Goal: Information Seeking & Learning: Check status

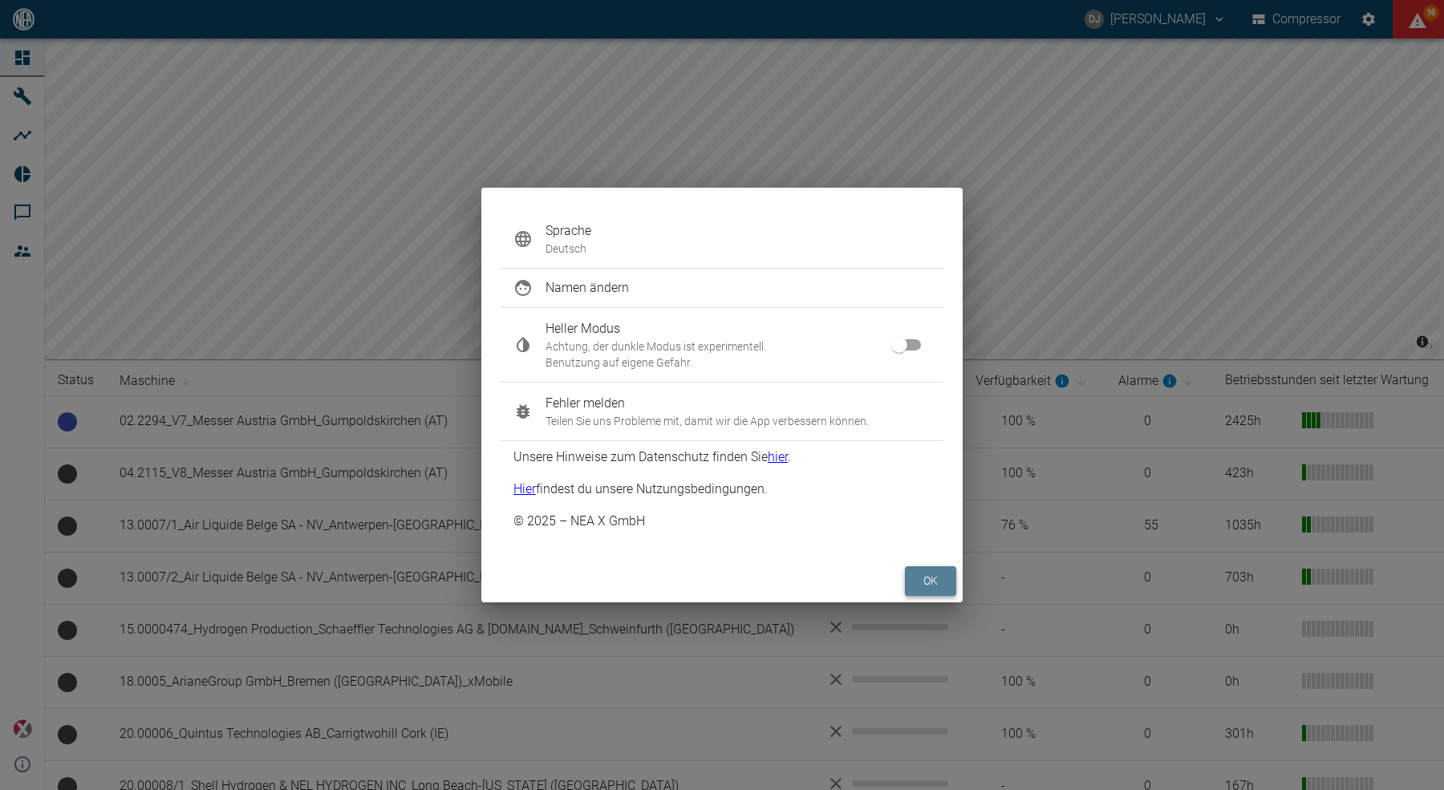
click at [925, 568] on button "ok" at bounding box center [930, 581] width 51 height 30
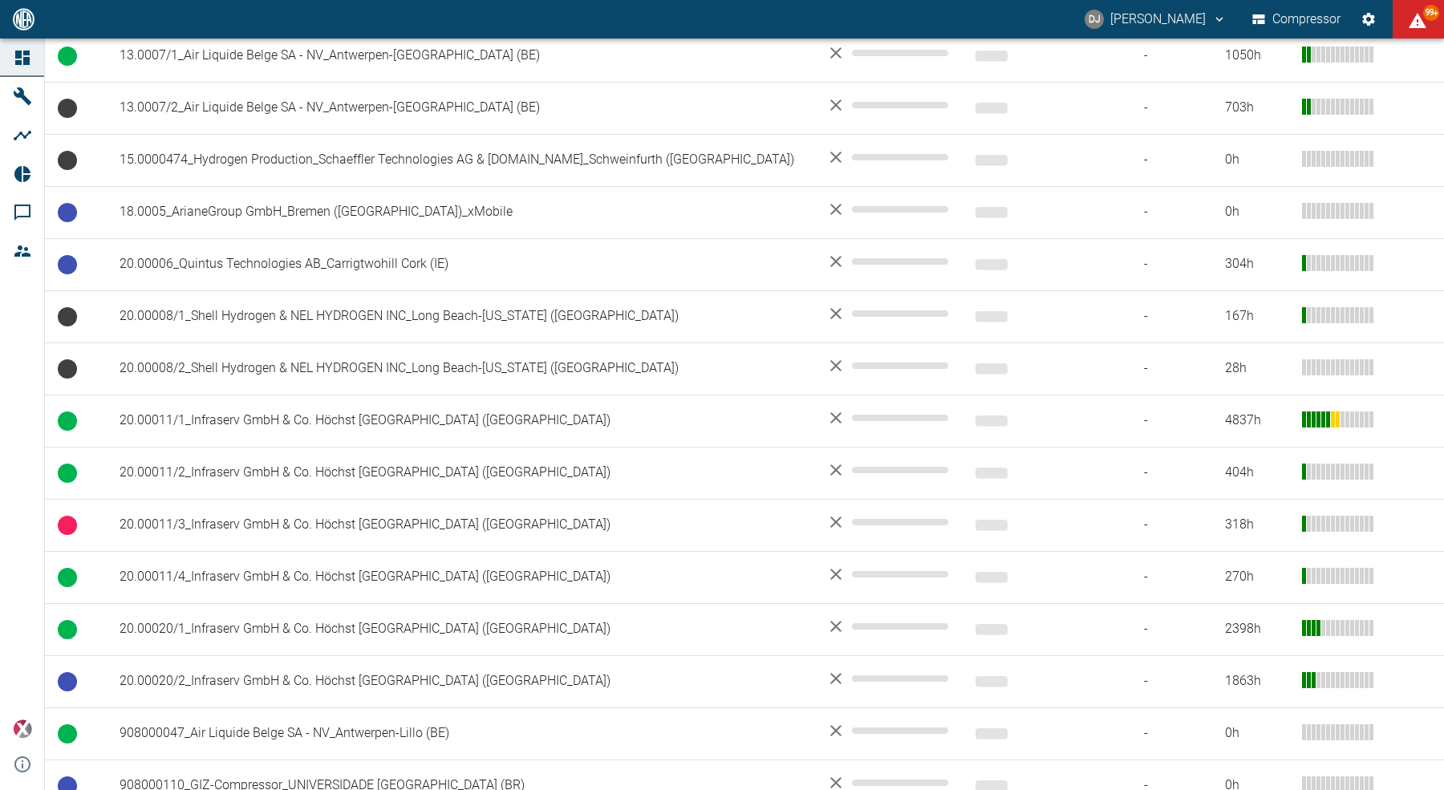
scroll to position [570, 0]
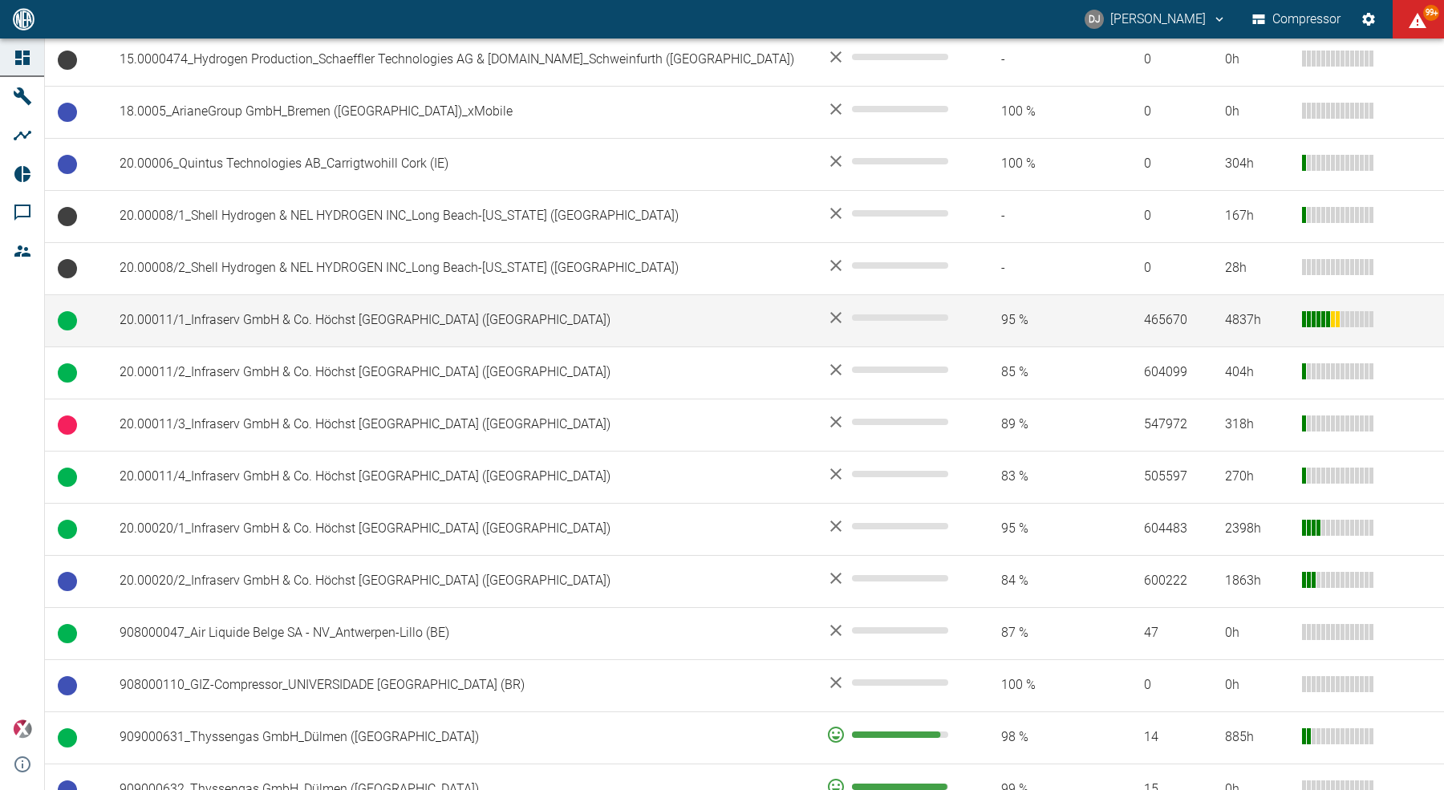
click at [326, 326] on td "20.00011/1_Infraserv GmbH & Co. Höchst [GEOGRAPHIC_DATA] ([GEOGRAPHIC_DATA])" at bounding box center [460, 320] width 707 height 52
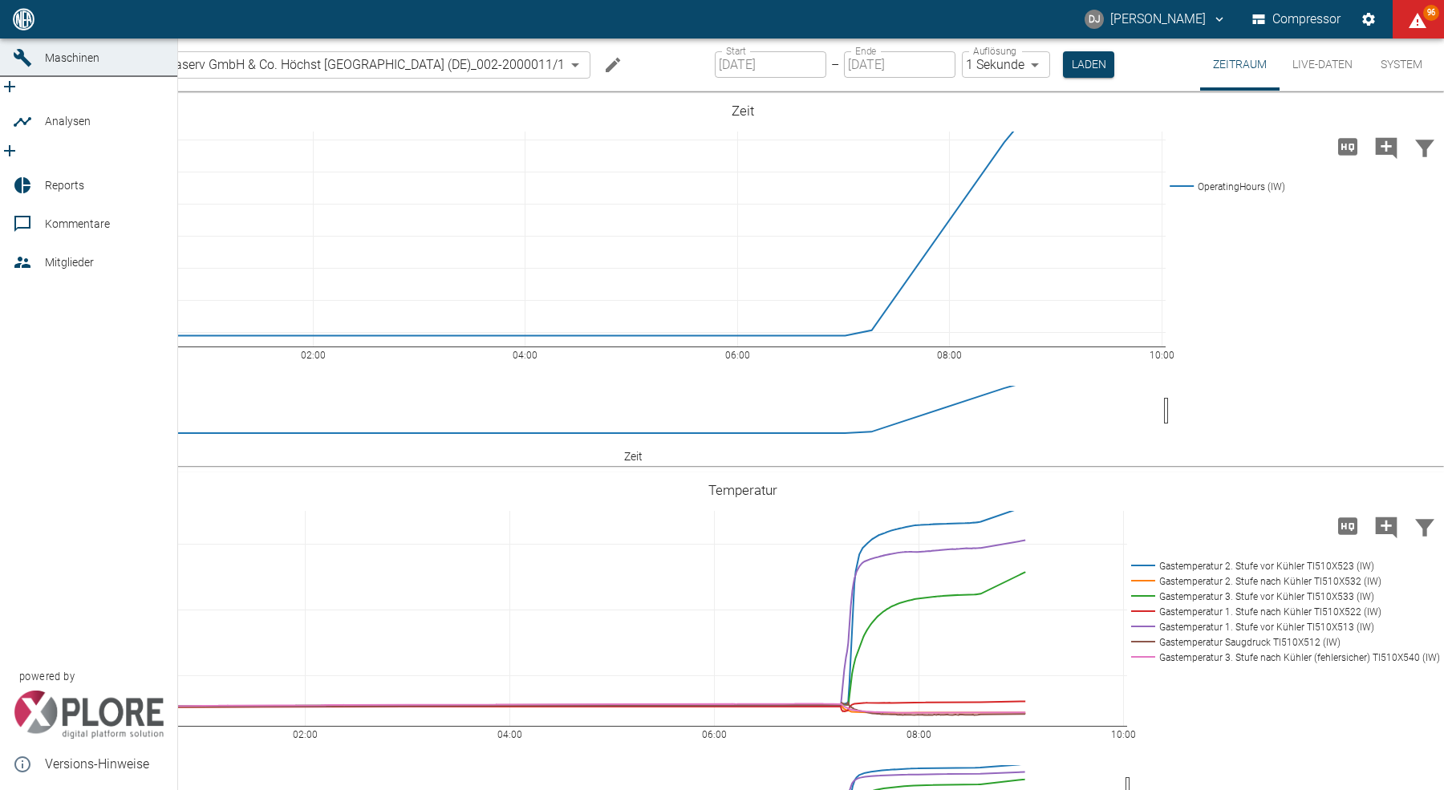
click at [20, 26] on icon at bounding box center [22, 19] width 14 height 14
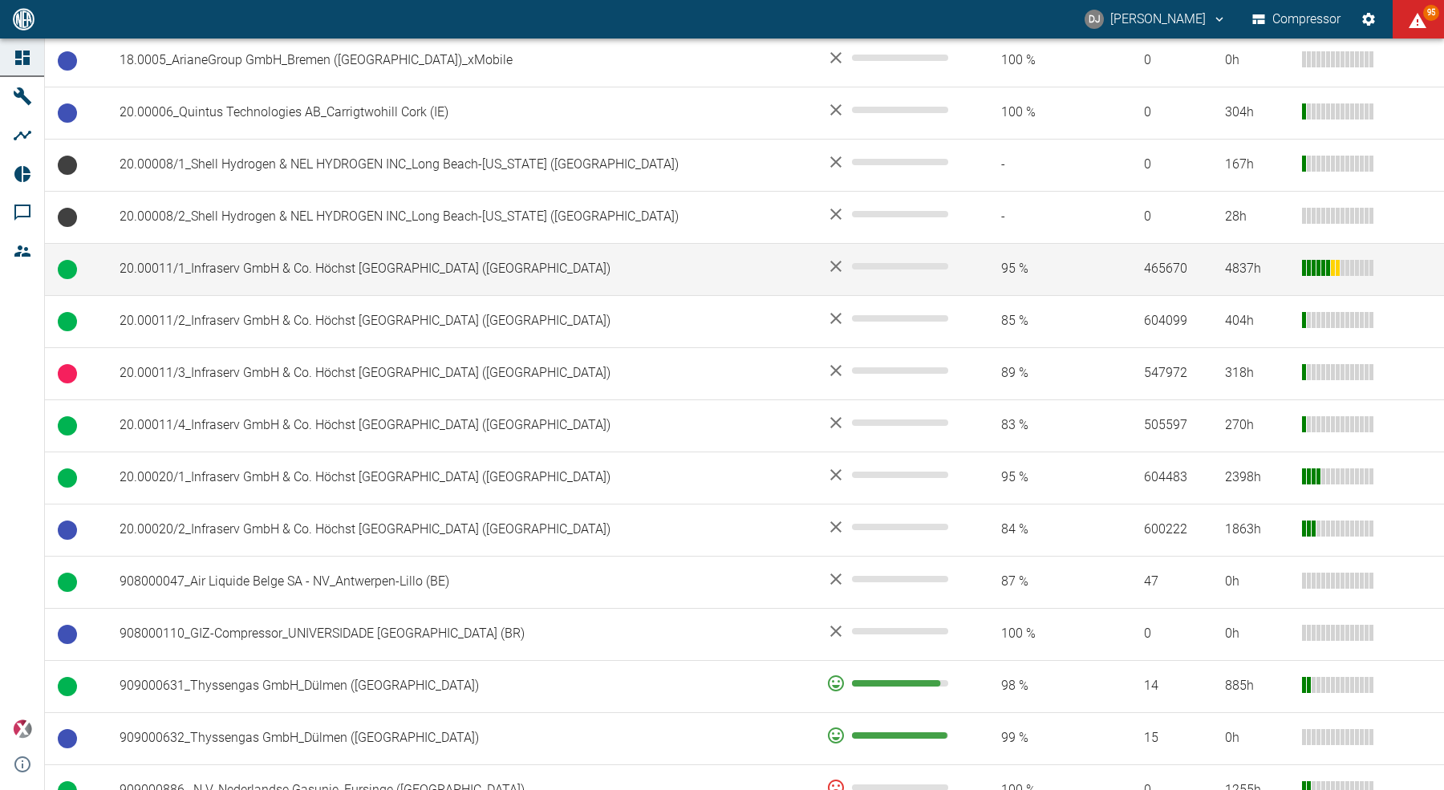
scroll to position [626, 0]
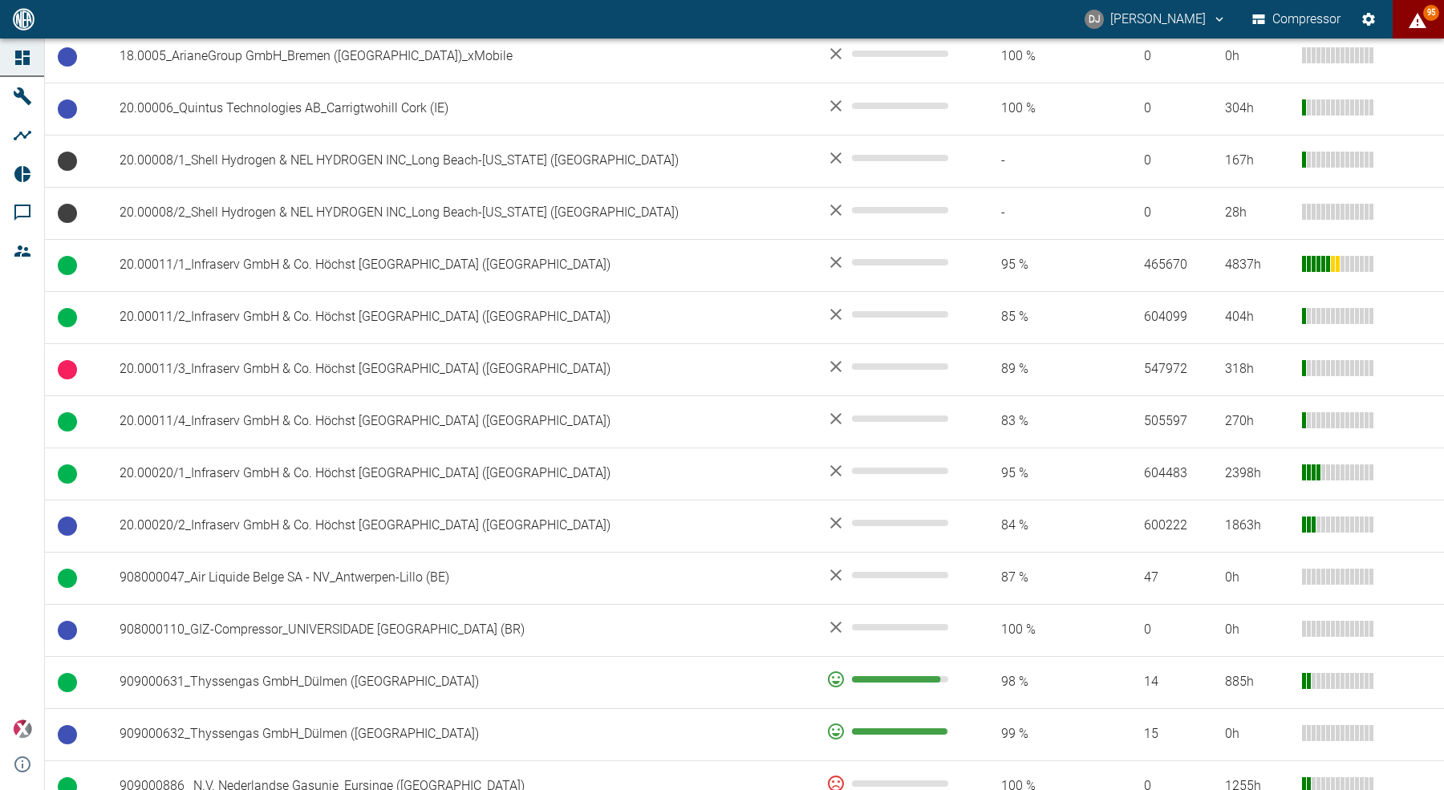
click at [1425, 14] on span "95" at bounding box center [1431, 13] width 16 height 16
click at [1418, 789] on div at bounding box center [722, 803] width 1444 height 0
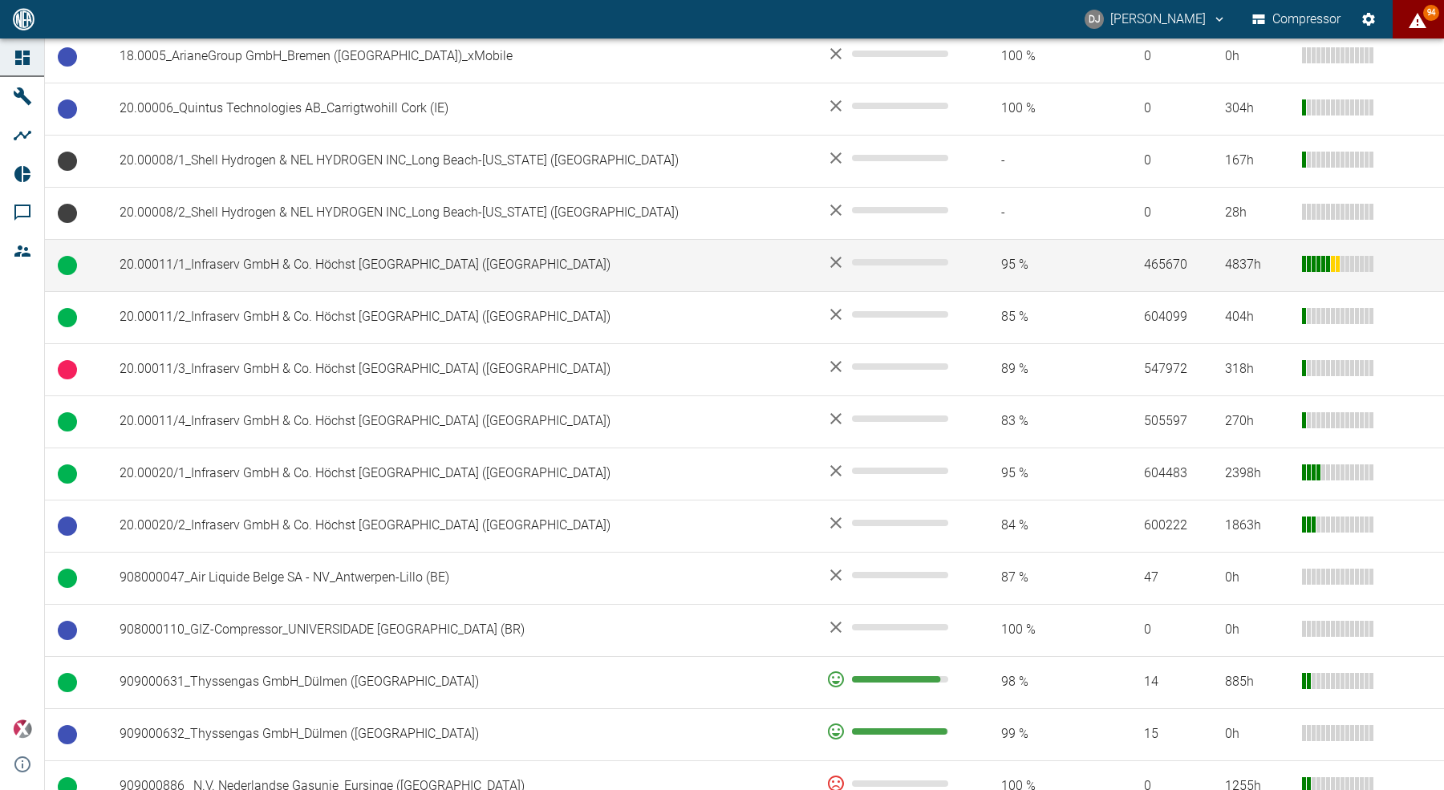
click at [310, 265] on td "20.00011/1_Infraserv GmbH & Co. Höchst KG_Frankfurt am Main (DE)" at bounding box center [460, 265] width 707 height 52
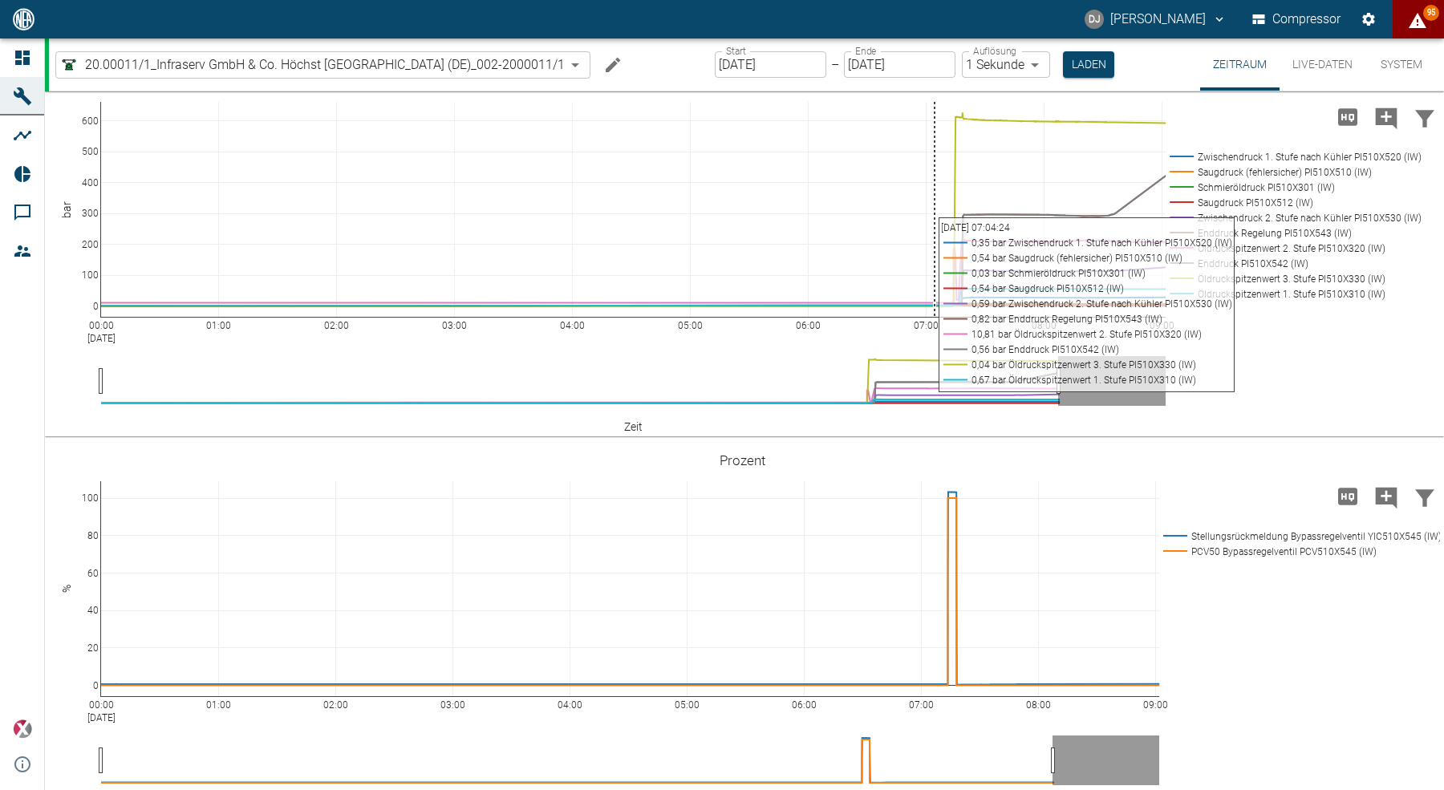
scroll to position [1198, 0]
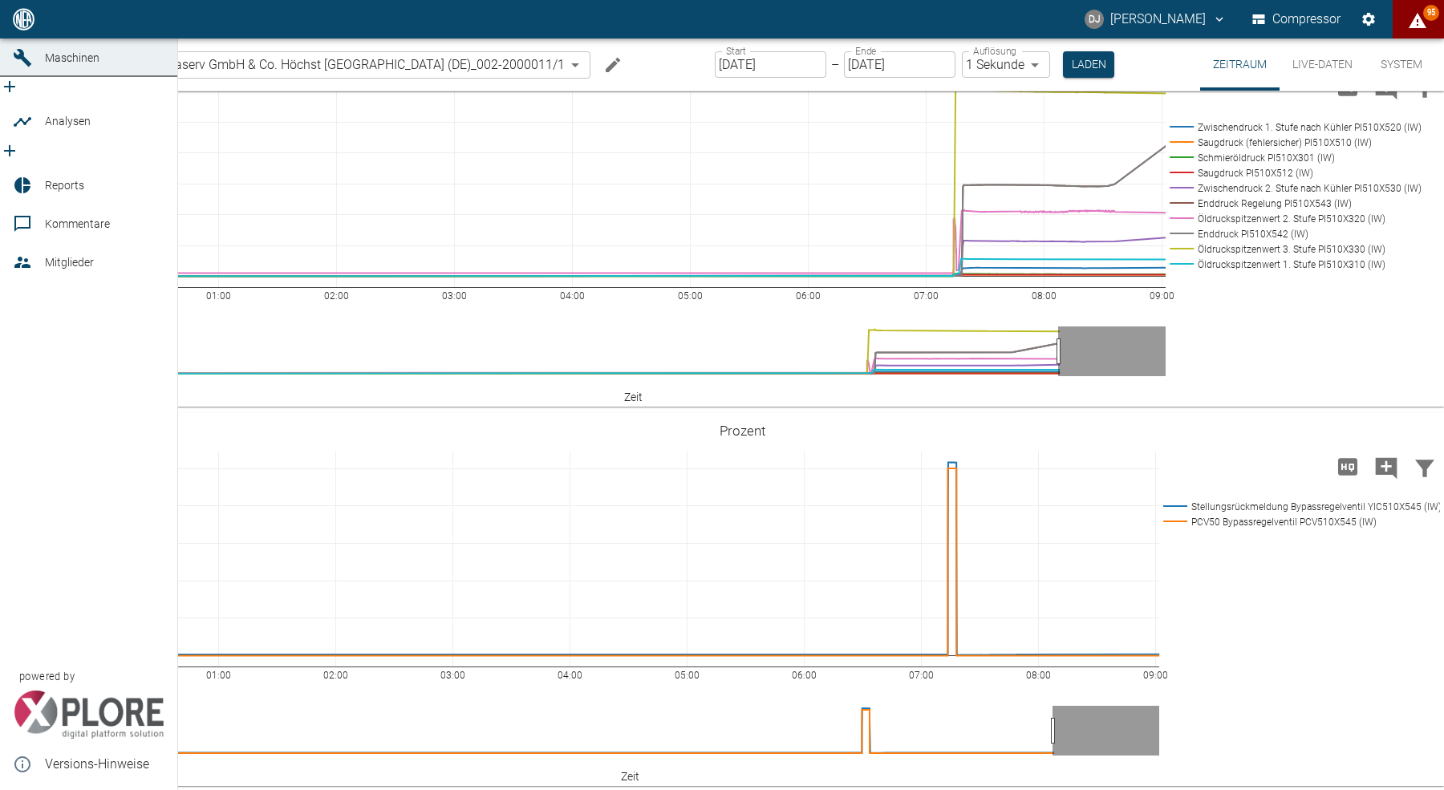
click at [24, 26] on icon at bounding box center [22, 19] width 14 height 14
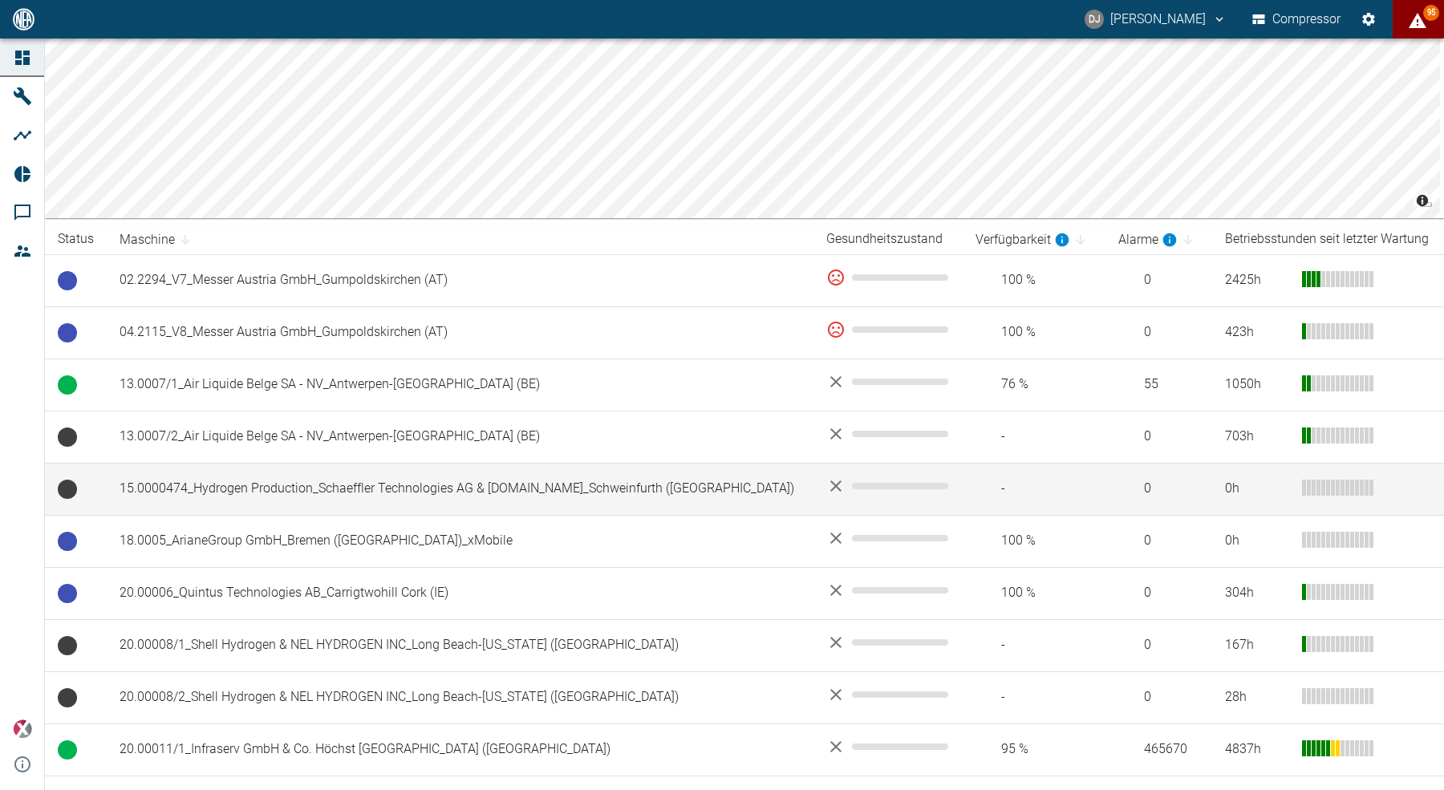
scroll to position [157, 0]
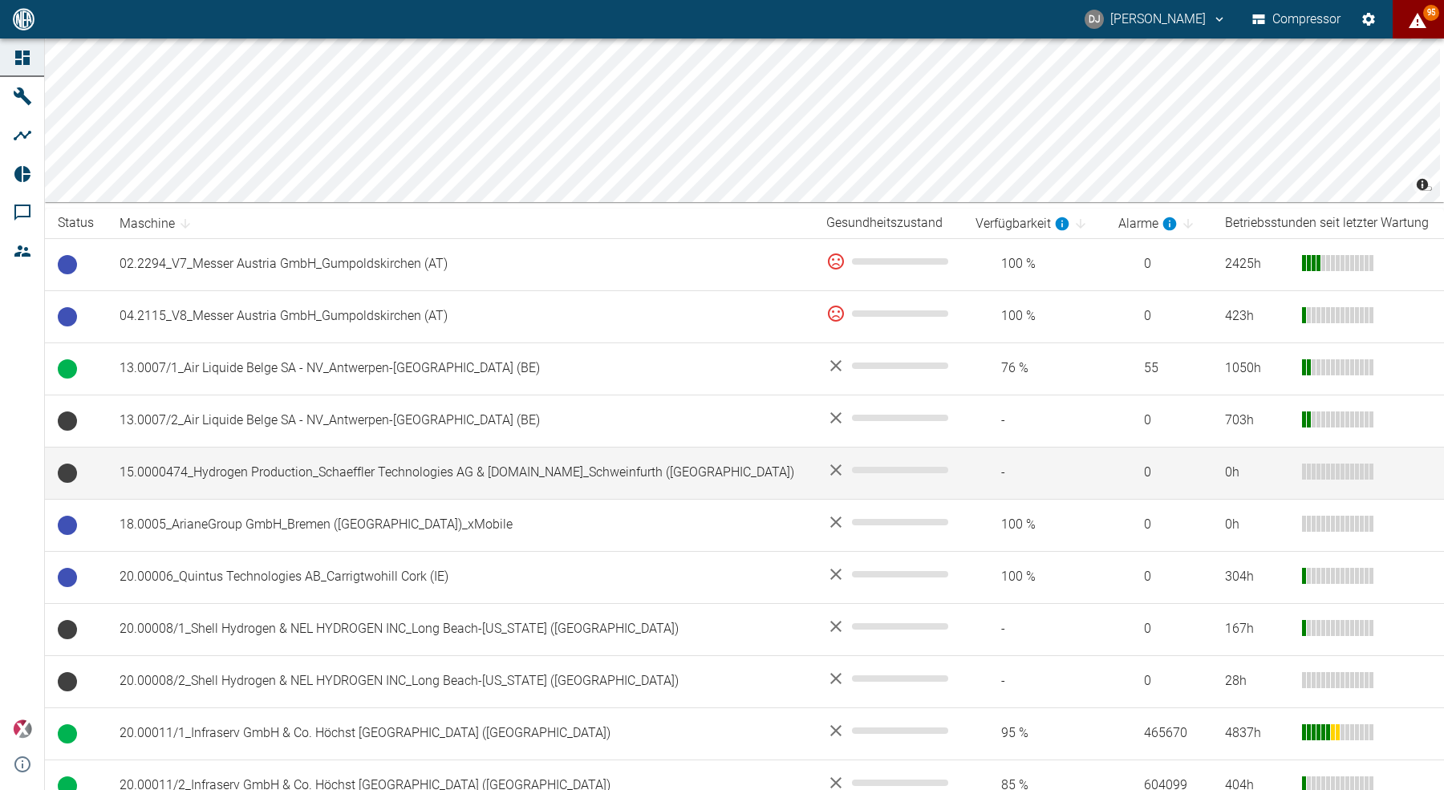
click at [319, 472] on td "15.0000474_Hydrogen Production_Schaeffler Technologies AG & Co.KG_Schweinfurth …" at bounding box center [460, 473] width 707 height 52
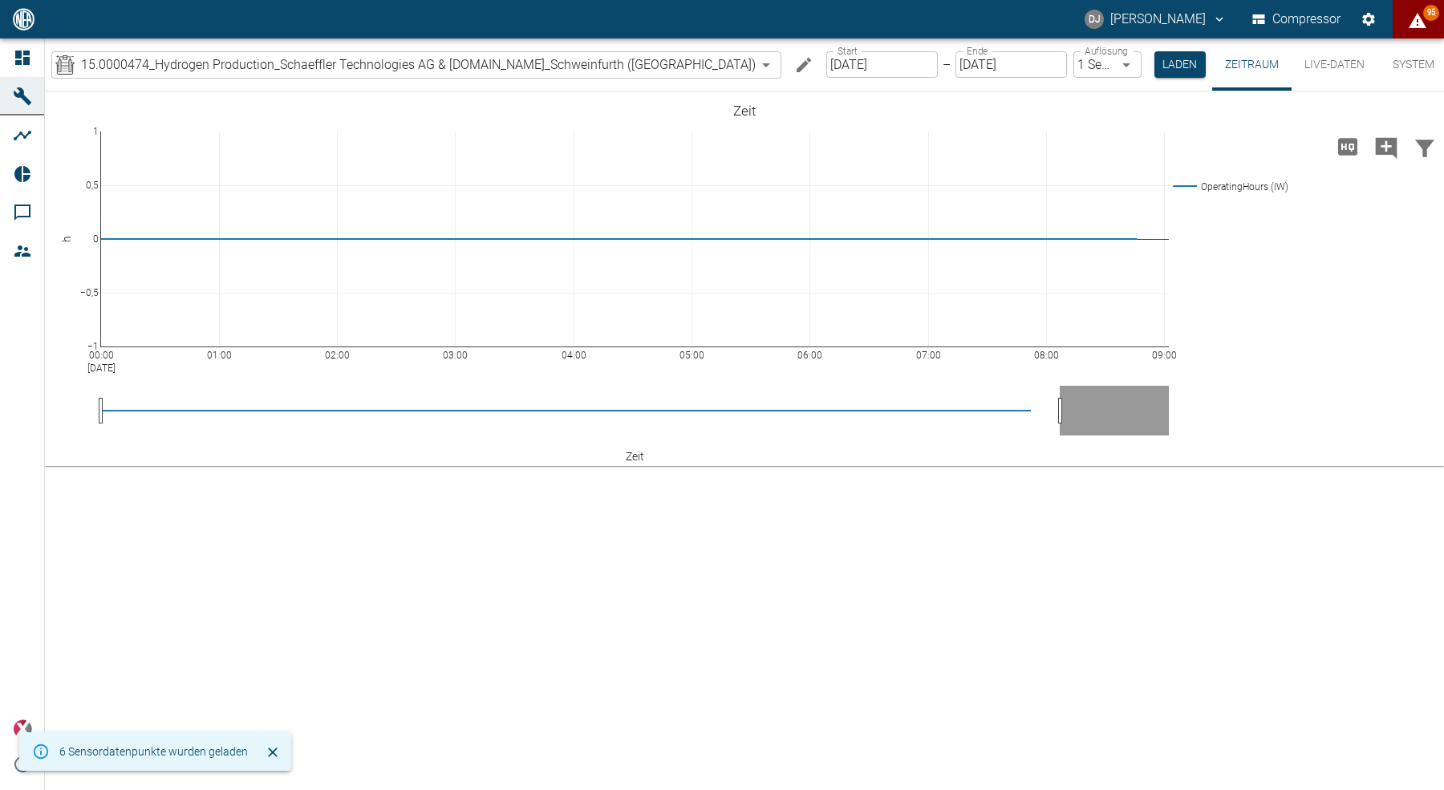
click at [1392, 62] on button "System" at bounding box center [1413, 65] width 72 height 52
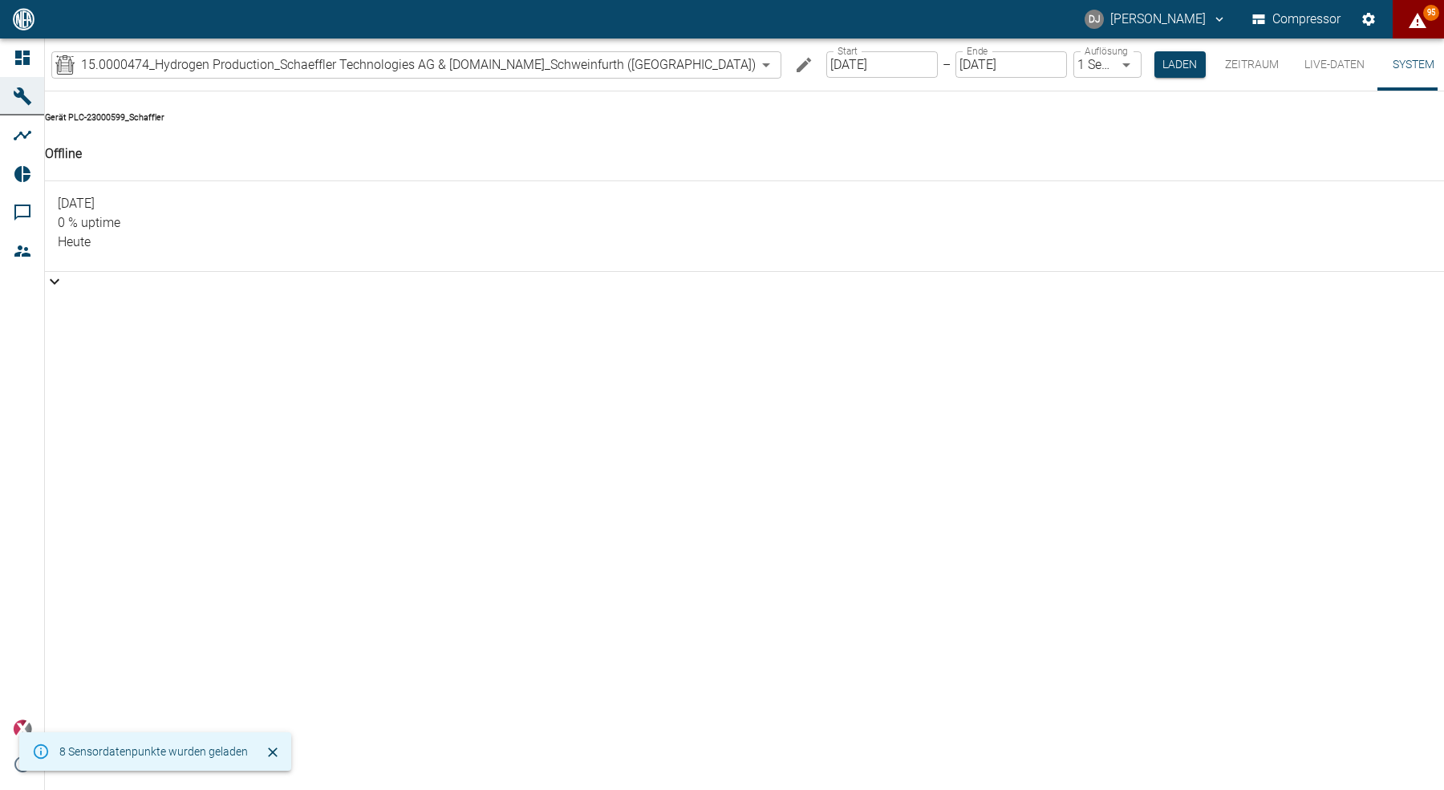
click at [1305, 59] on button "Live-Daten" at bounding box center [1334, 65] width 86 height 52
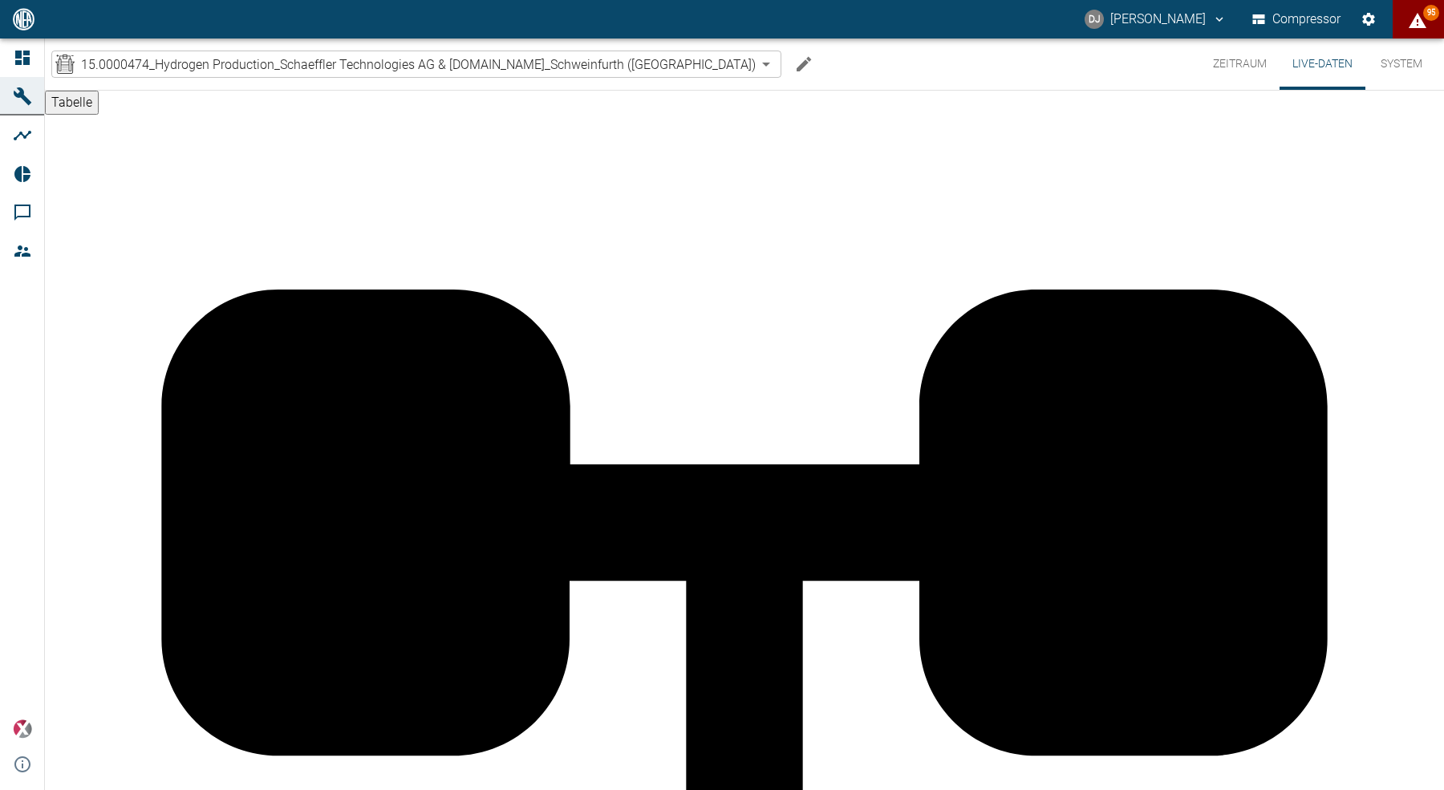
click at [1250, 58] on button "Zeitraum" at bounding box center [1239, 64] width 79 height 51
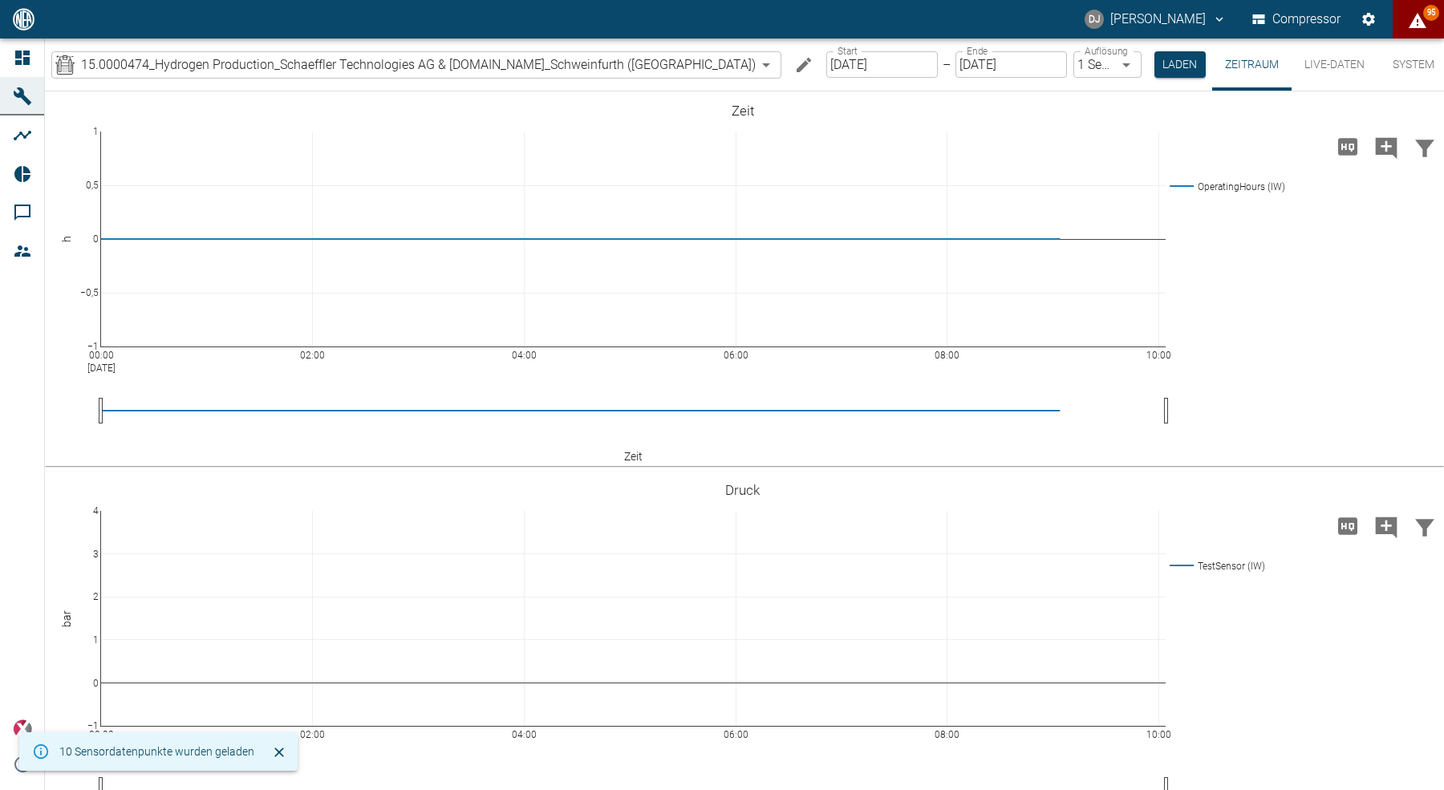
click at [1326, 62] on button "Live-Daten" at bounding box center [1334, 65] width 86 height 52
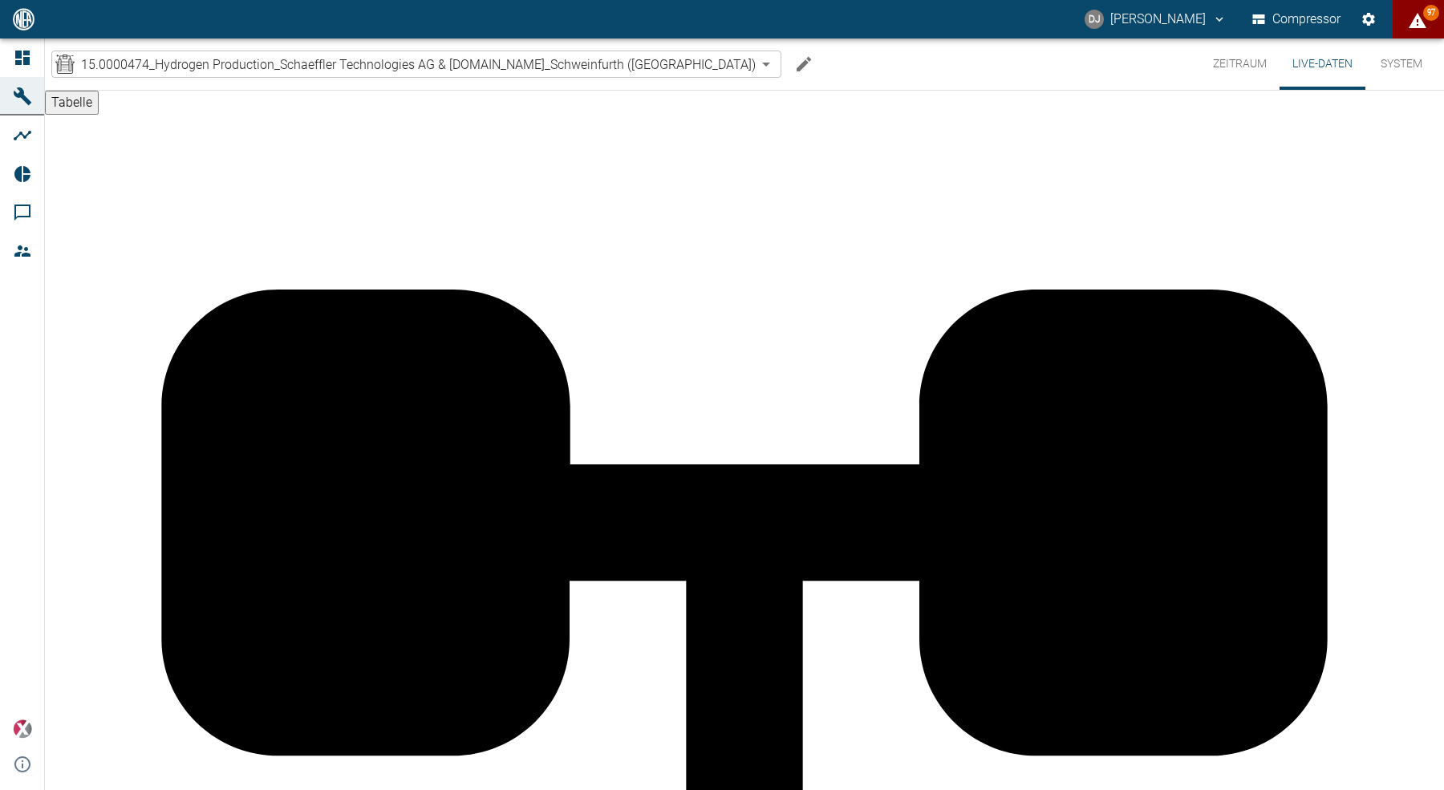
click at [1235, 55] on button "Zeitraum" at bounding box center [1239, 64] width 79 height 51
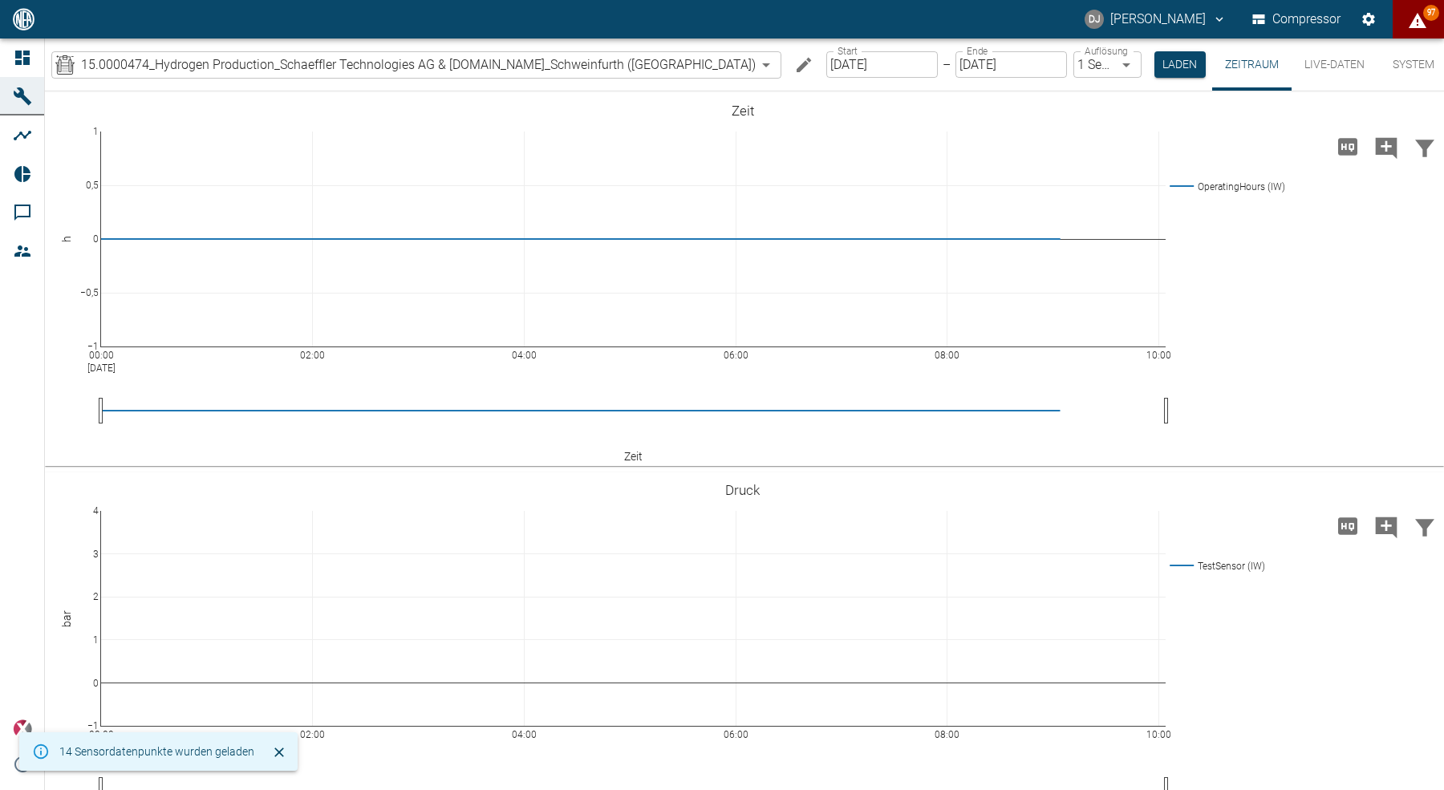
click at [35, 46] on link "Dashboard" at bounding box center [22, 58] width 44 height 39
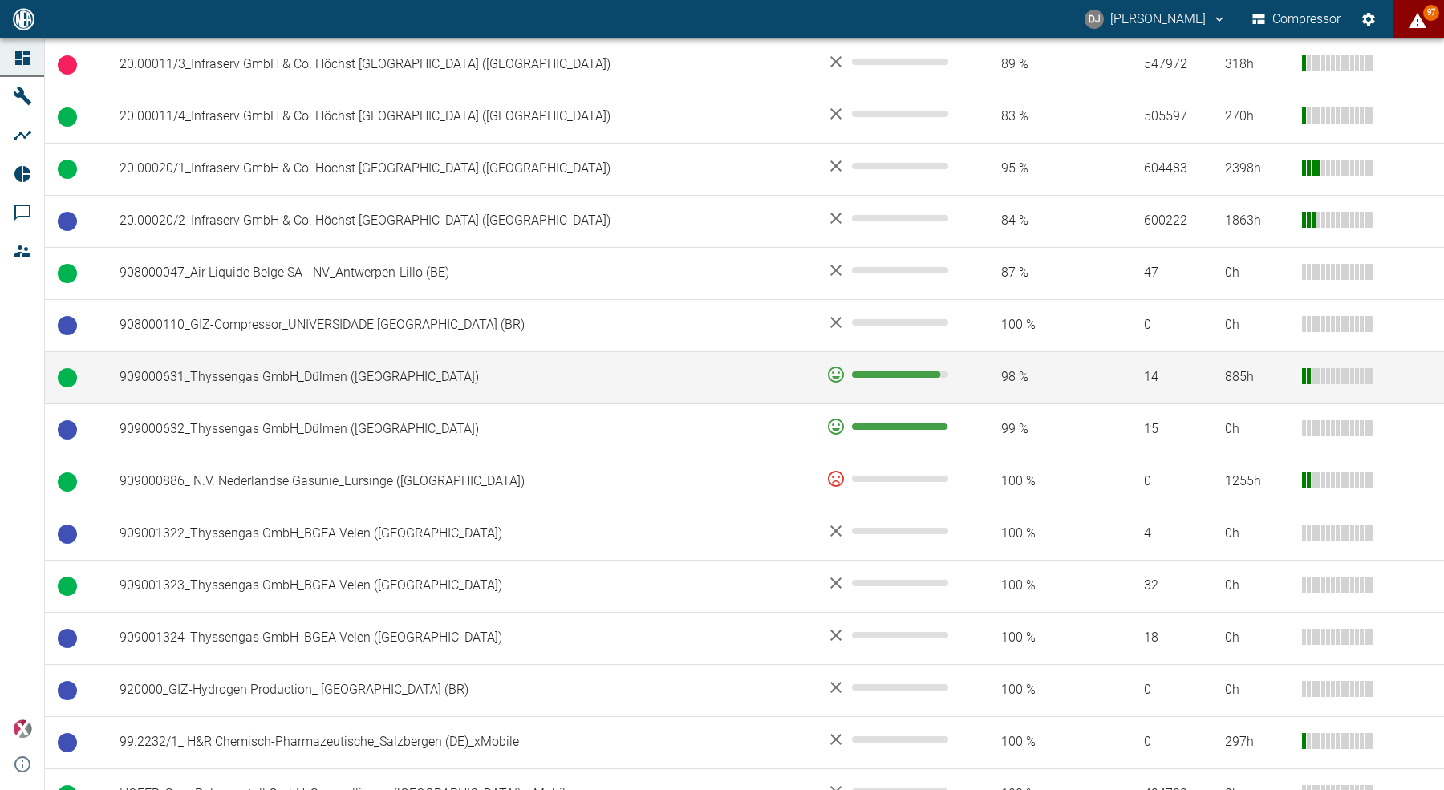
scroll to position [961, 0]
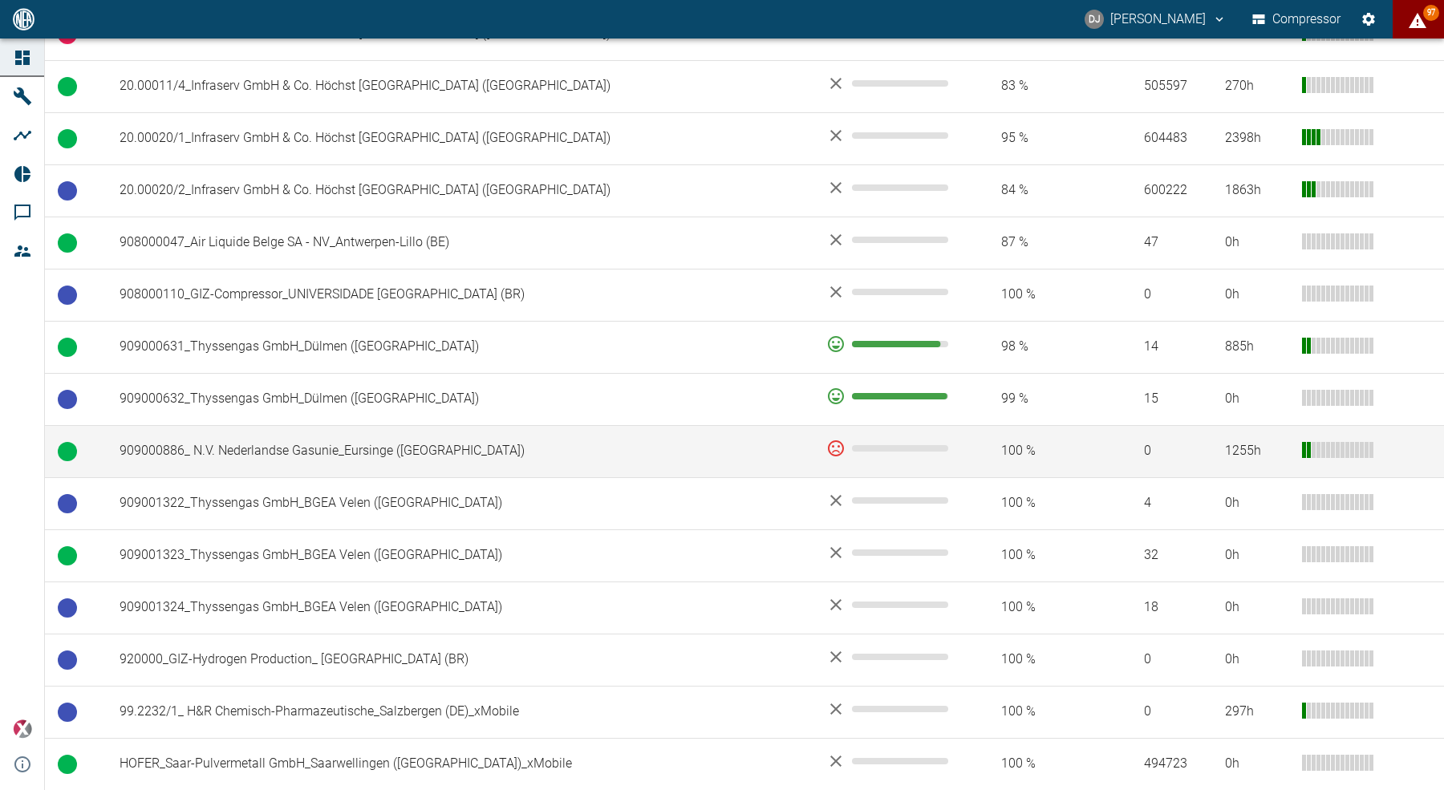
click at [513, 450] on td "909000886_ N.V. Nederlandse Gasunie_Eursinge (NL)" at bounding box center [460, 451] width 707 height 52
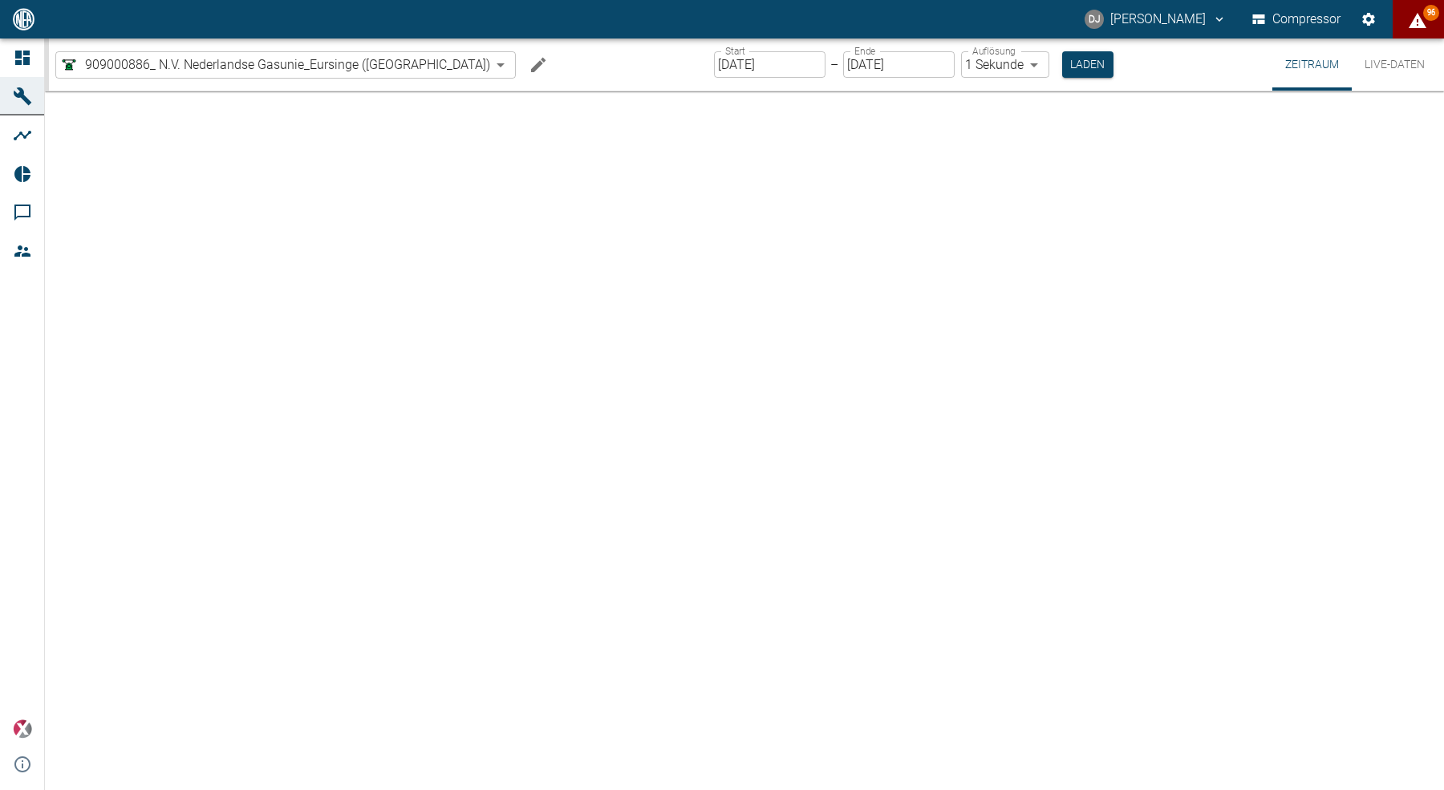
type input "2min"
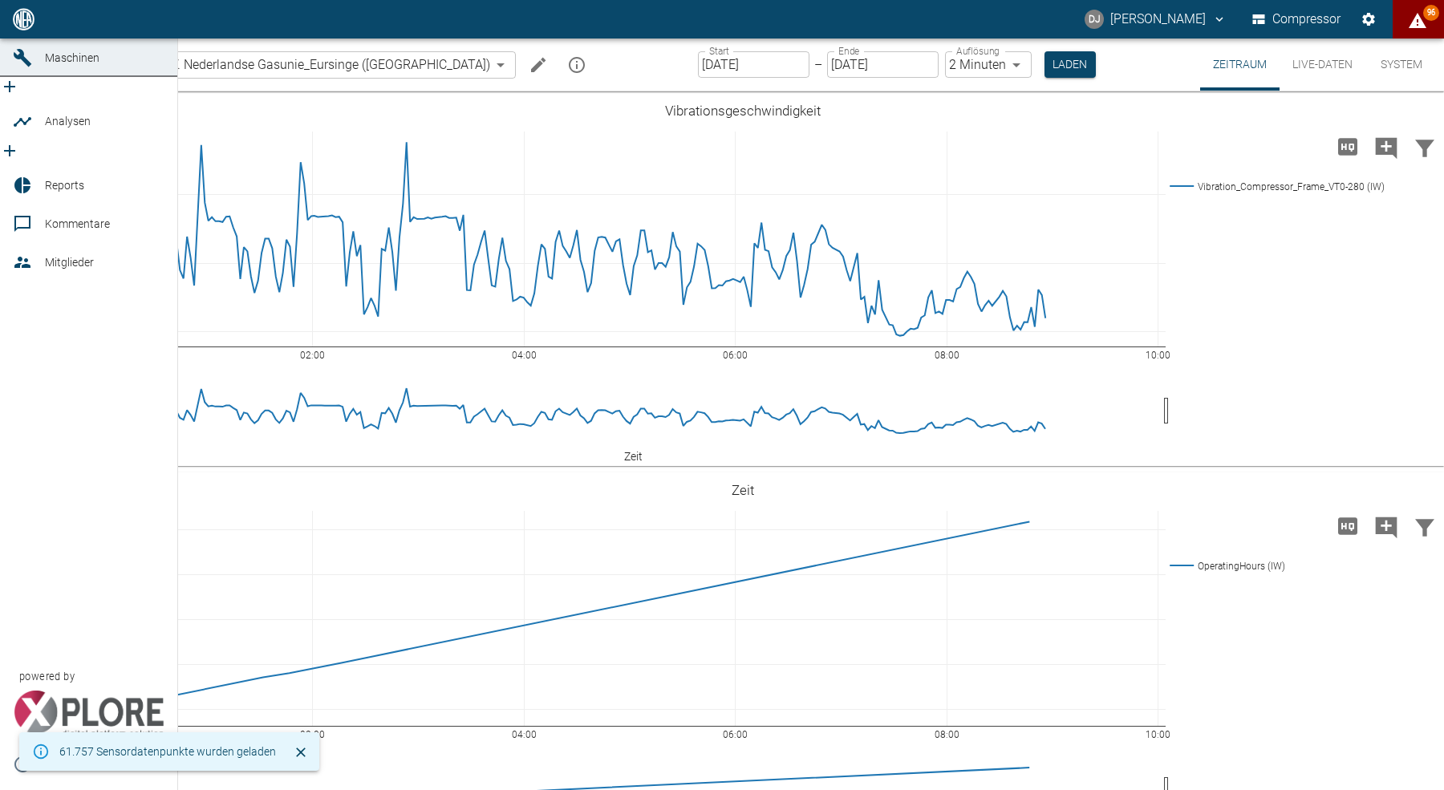
click at [28, 26] on icon at bounding box center [22, 19] width 14 height 14
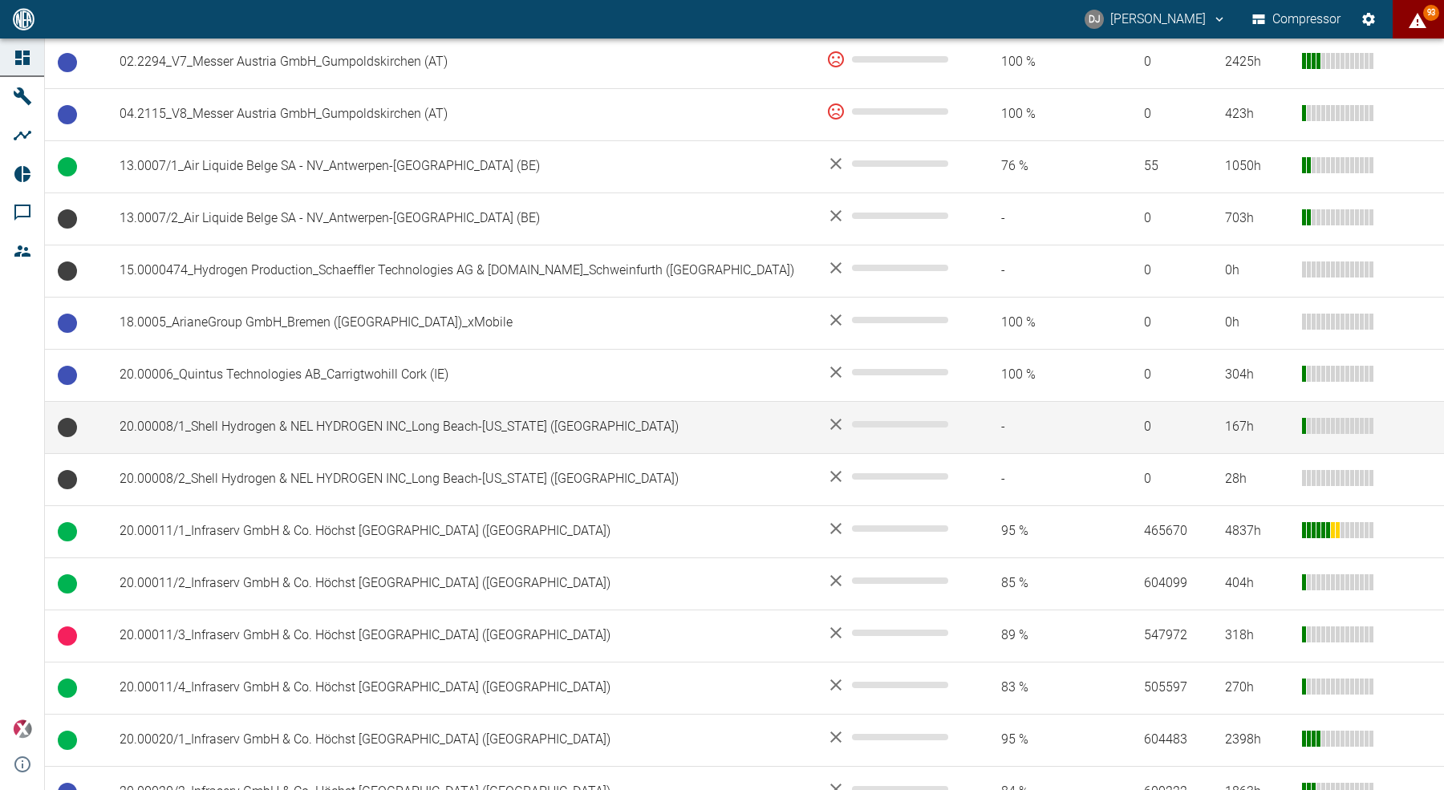
scroll to position [355, 0]
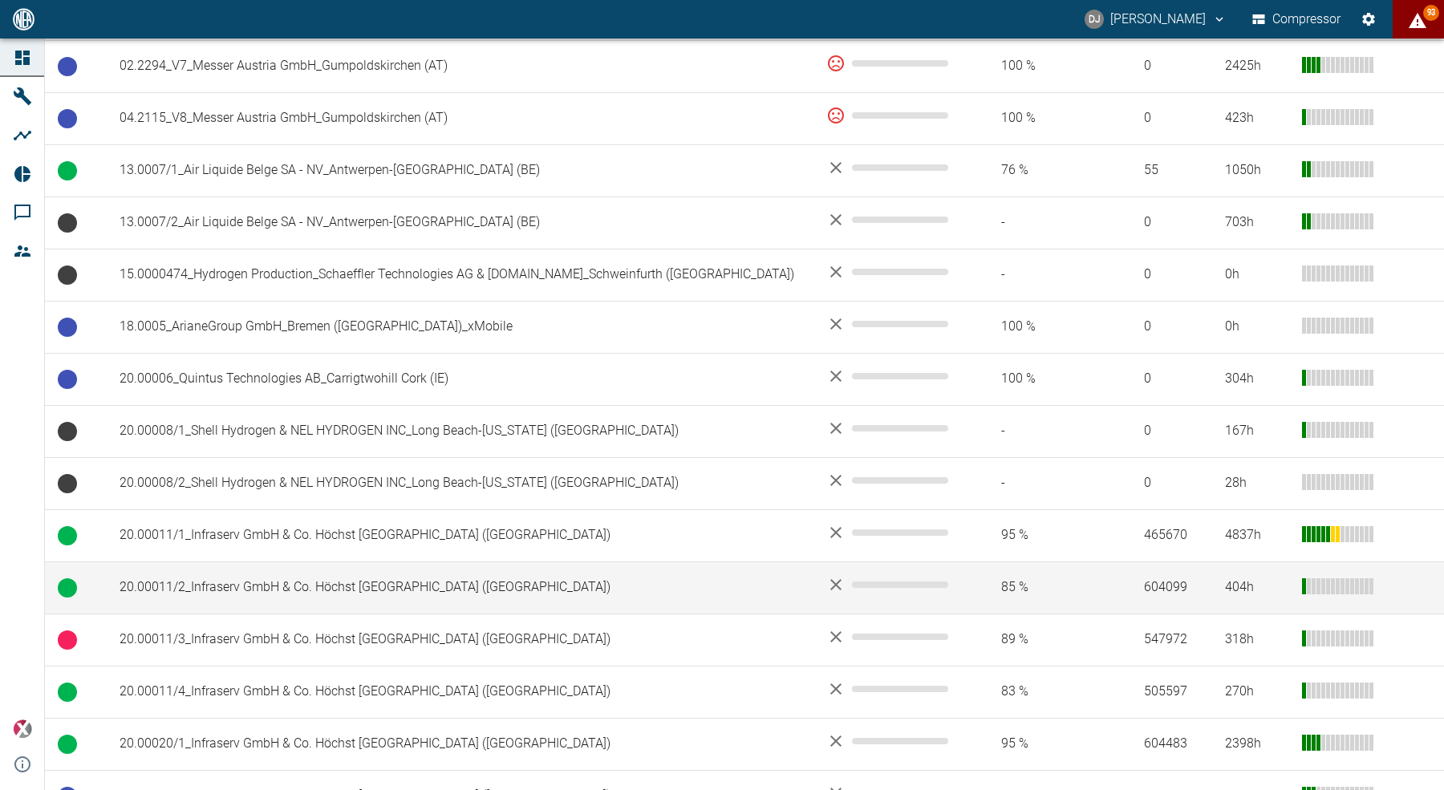
click at [313, 582] on td "20.00011/2_Infraserv GmbH & Co. Höchst KG_Frankfurt am Main (DE)" at bounding box center [460, 587] width 707 height 52
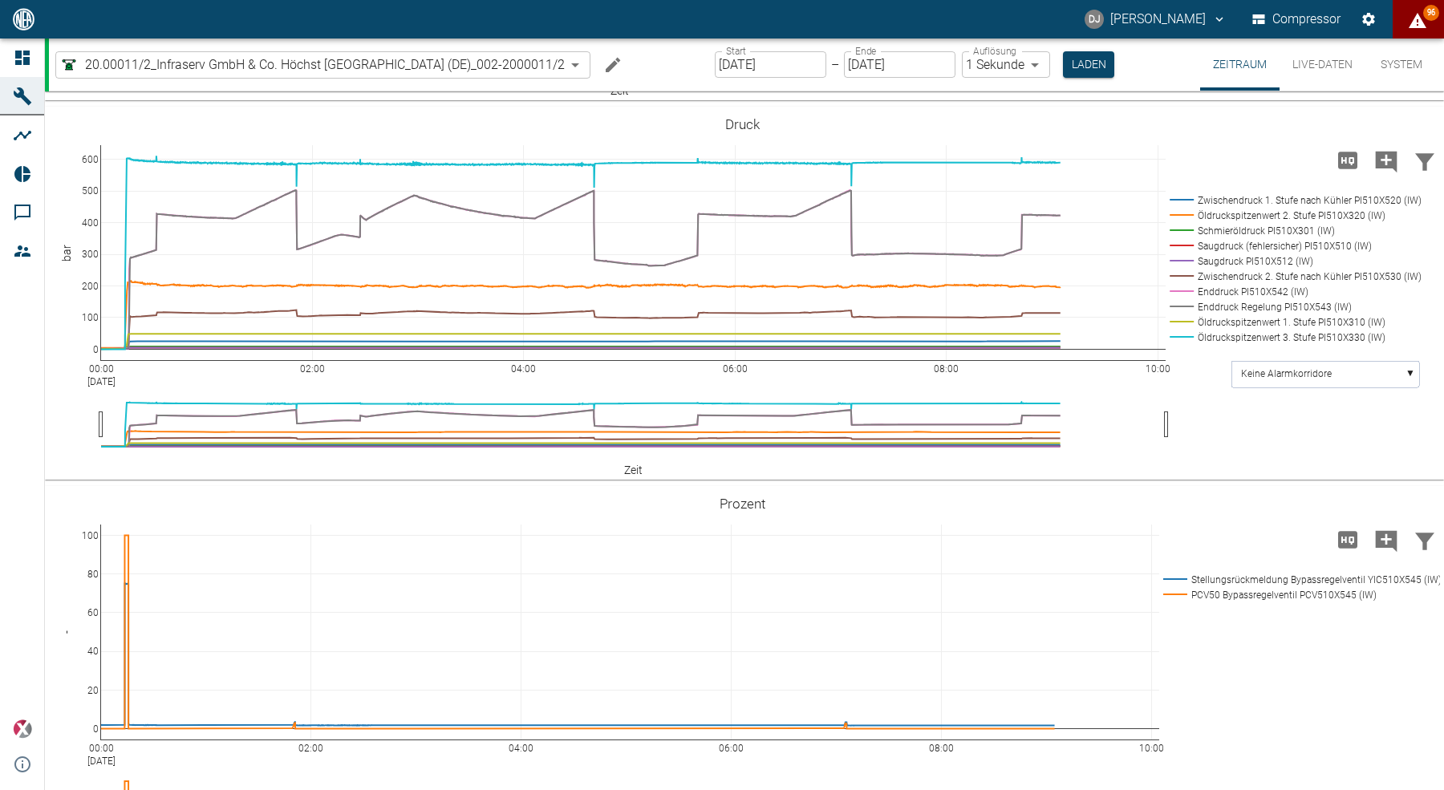
scroll to position [950, 0]
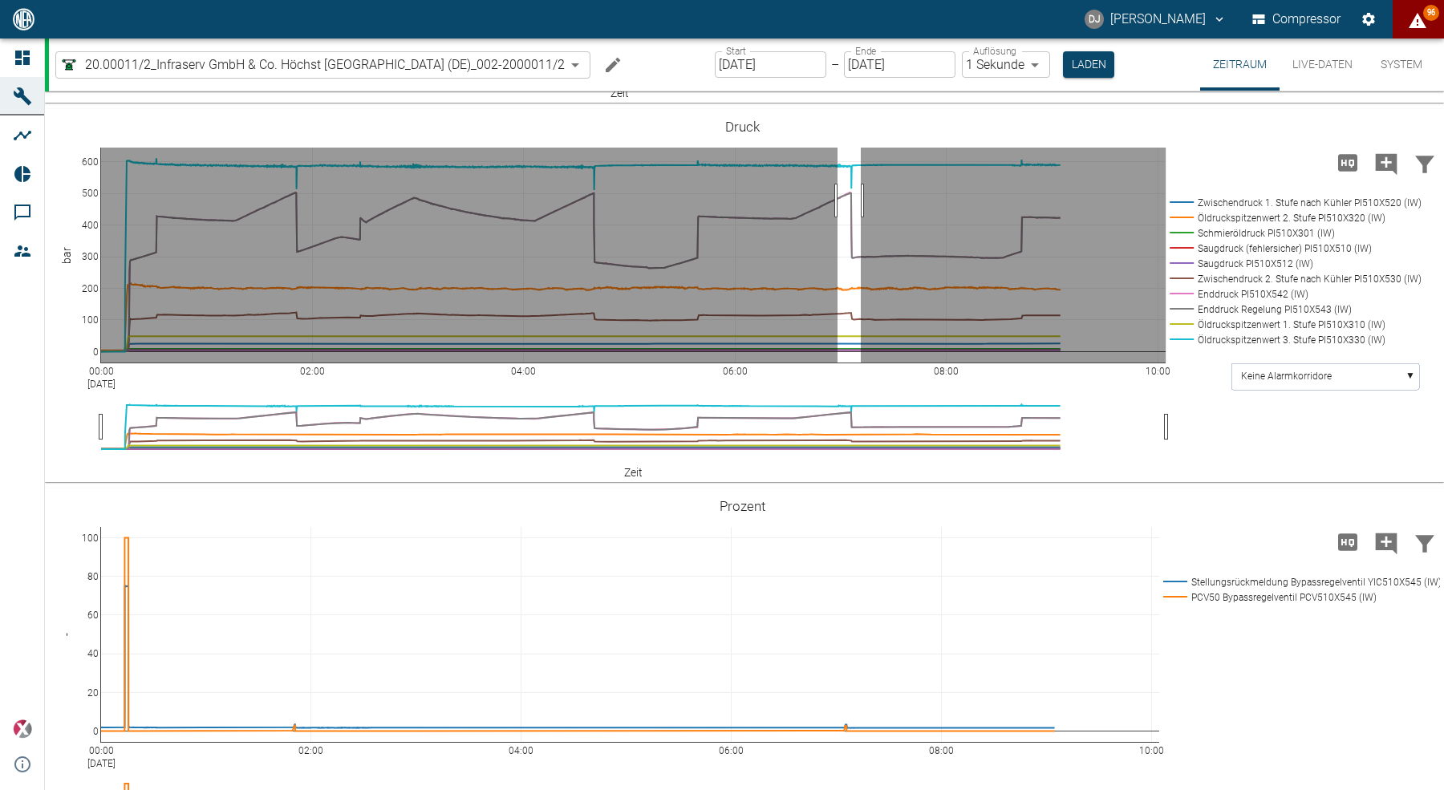
drag, startPoint x: 837, startPoint y: 371, endPoint x: 861, endPoint y: 375, distance: 23.6
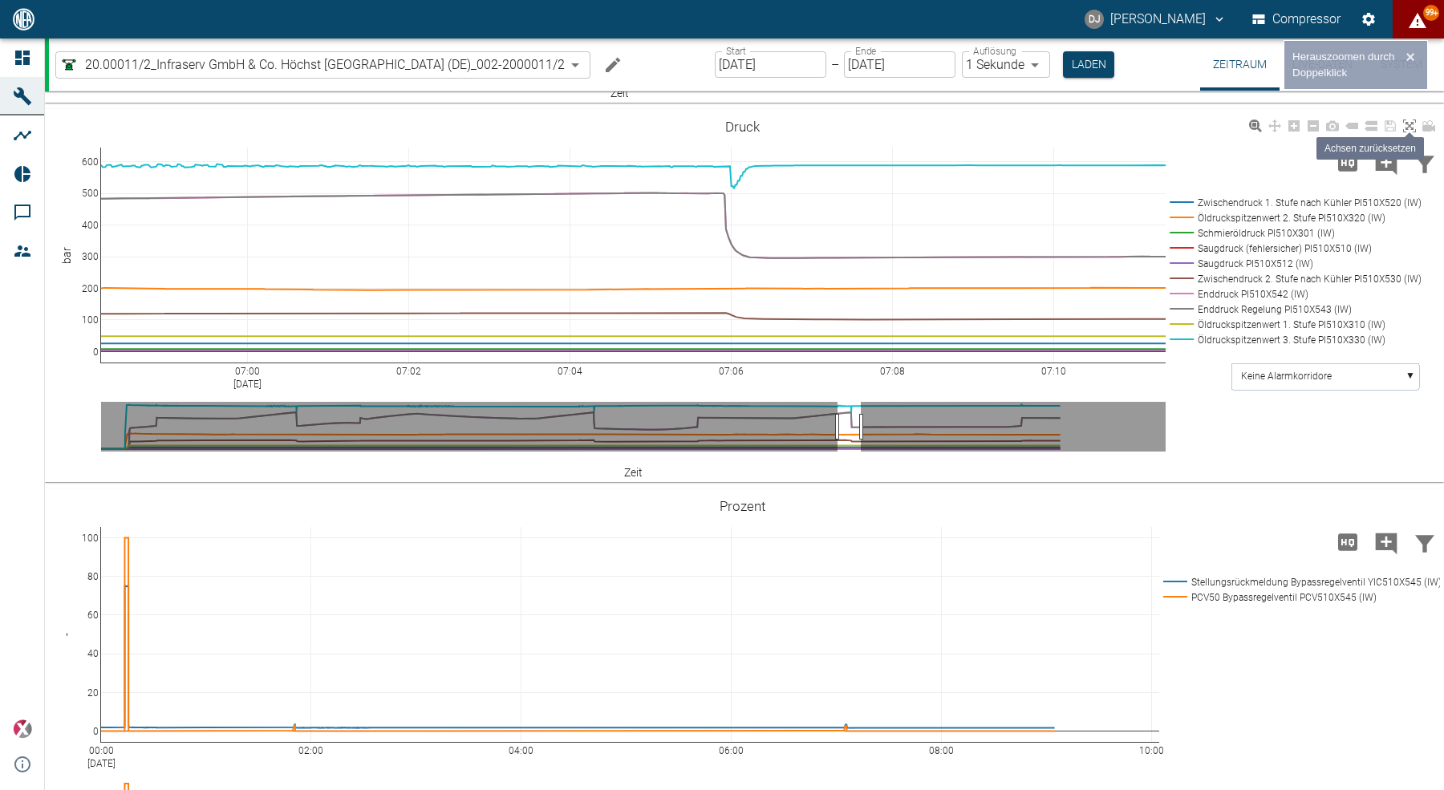
click at [1413, 132] on icon at bounding box center [1409, 126] width 13 height 13
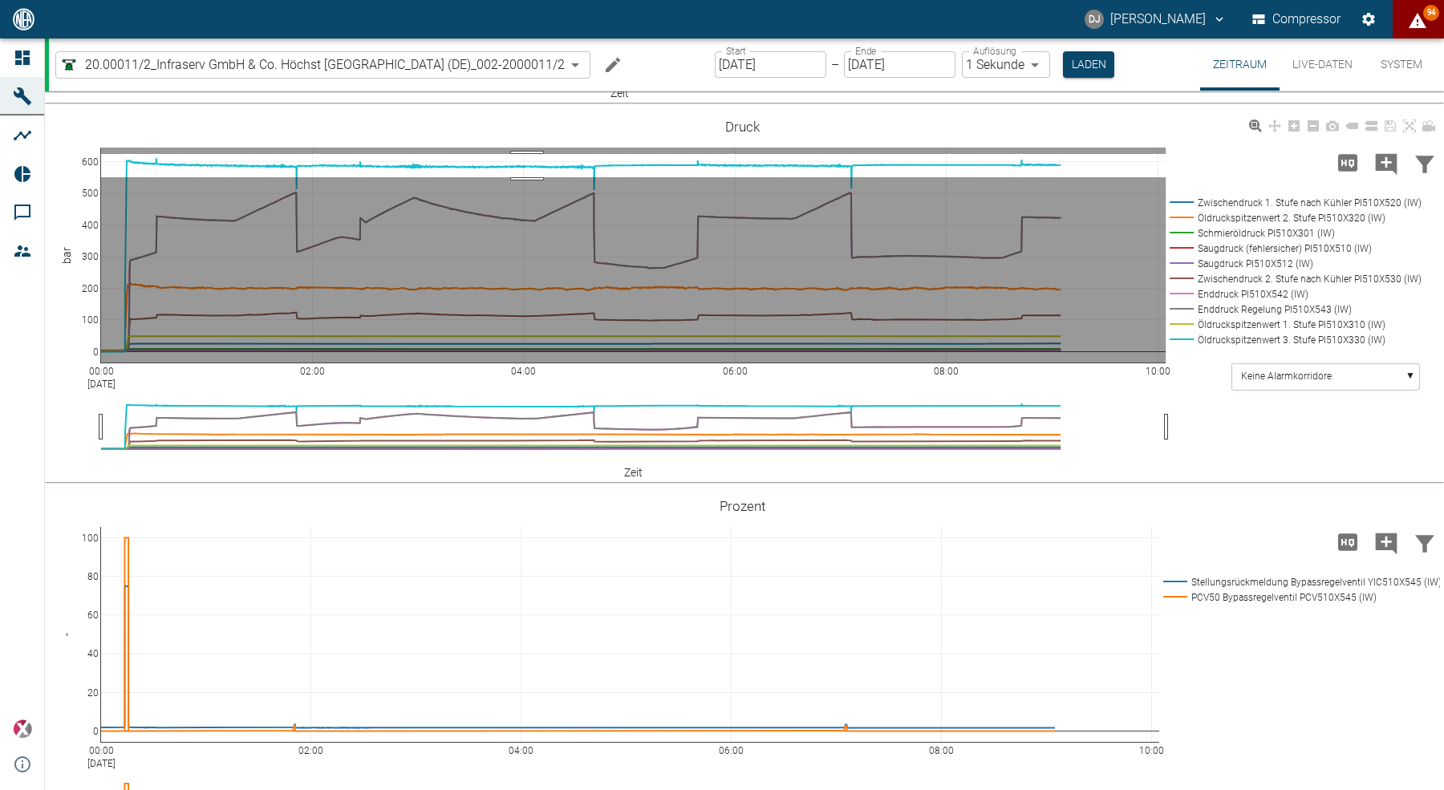
drag, startPoint x: 527, startPoint y: 324, endPoint x: 529, endPoint y: 344, distance: 20.2
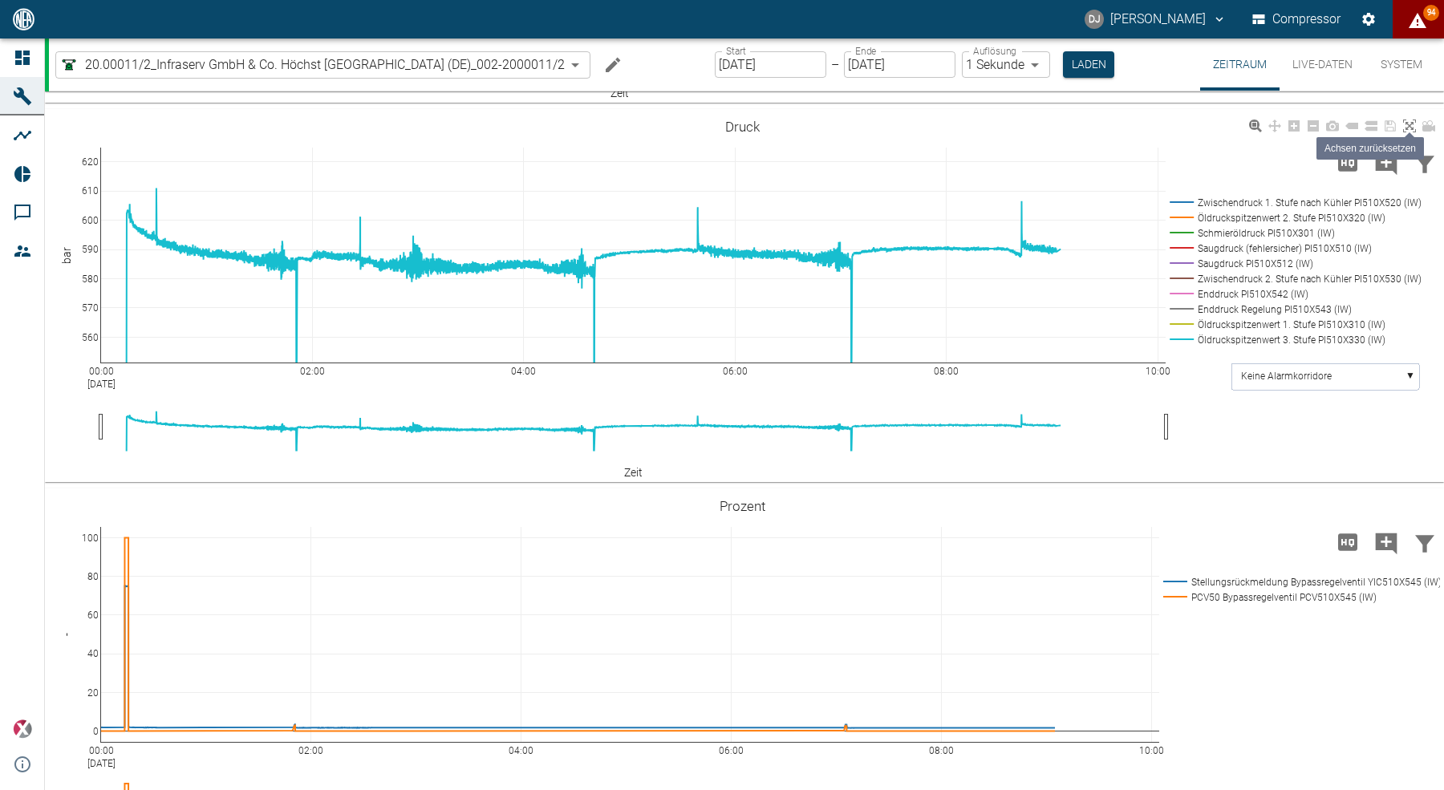
click at [1414, 132] on icon at bounding box center [1409, 126] width 13 height 13
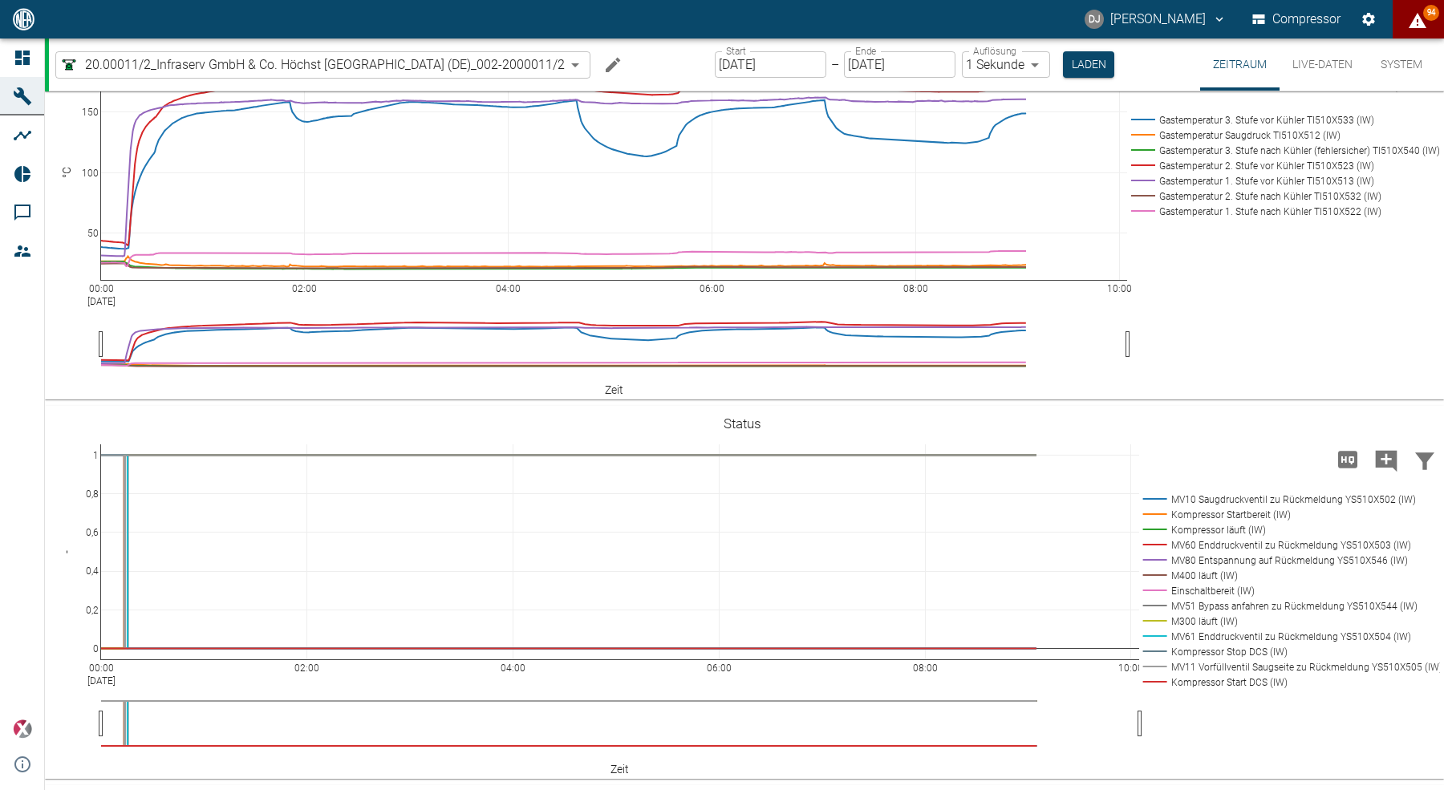
scroll to position [0, 0]
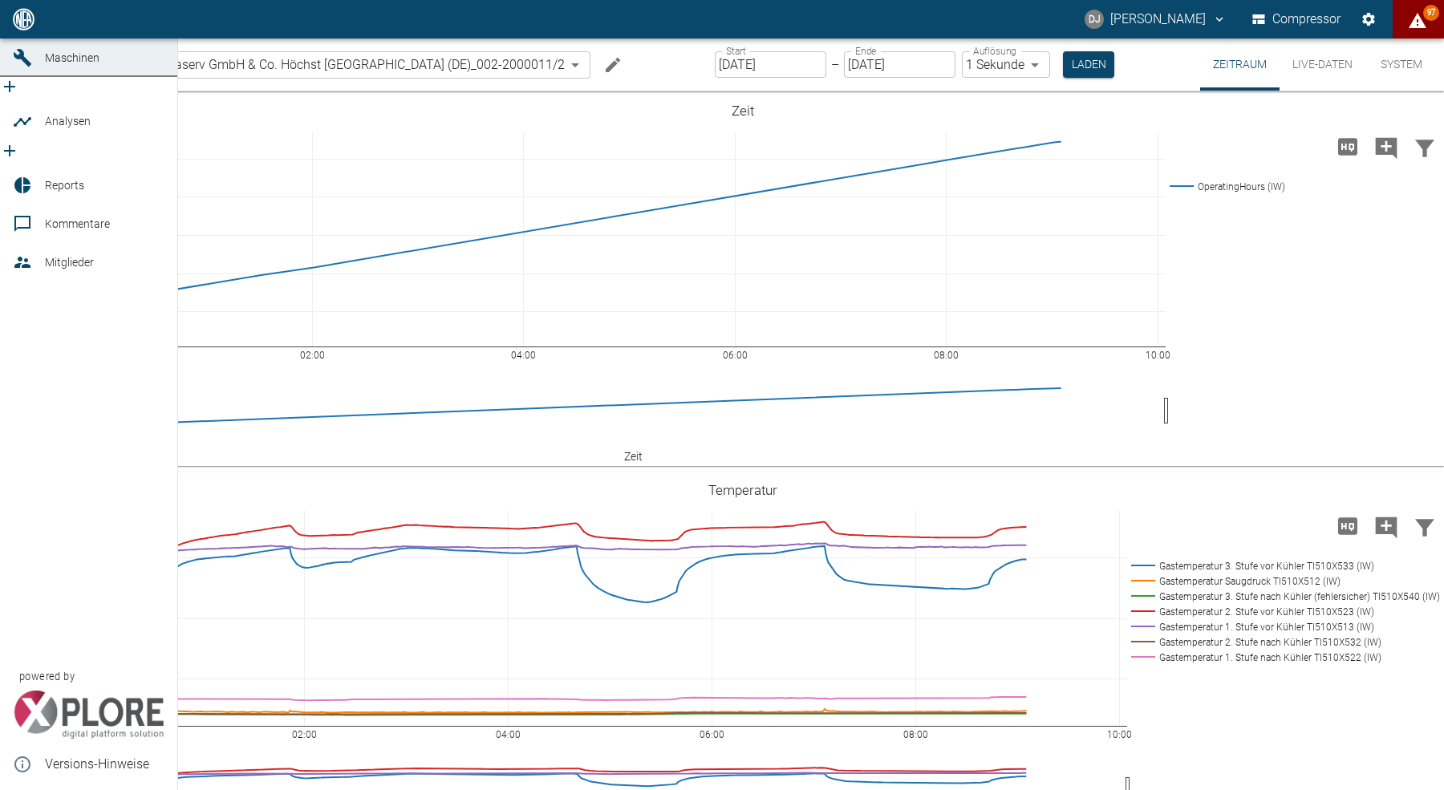
click at [34, 29] on div at bounding box center [25, 19] width 24 height 19
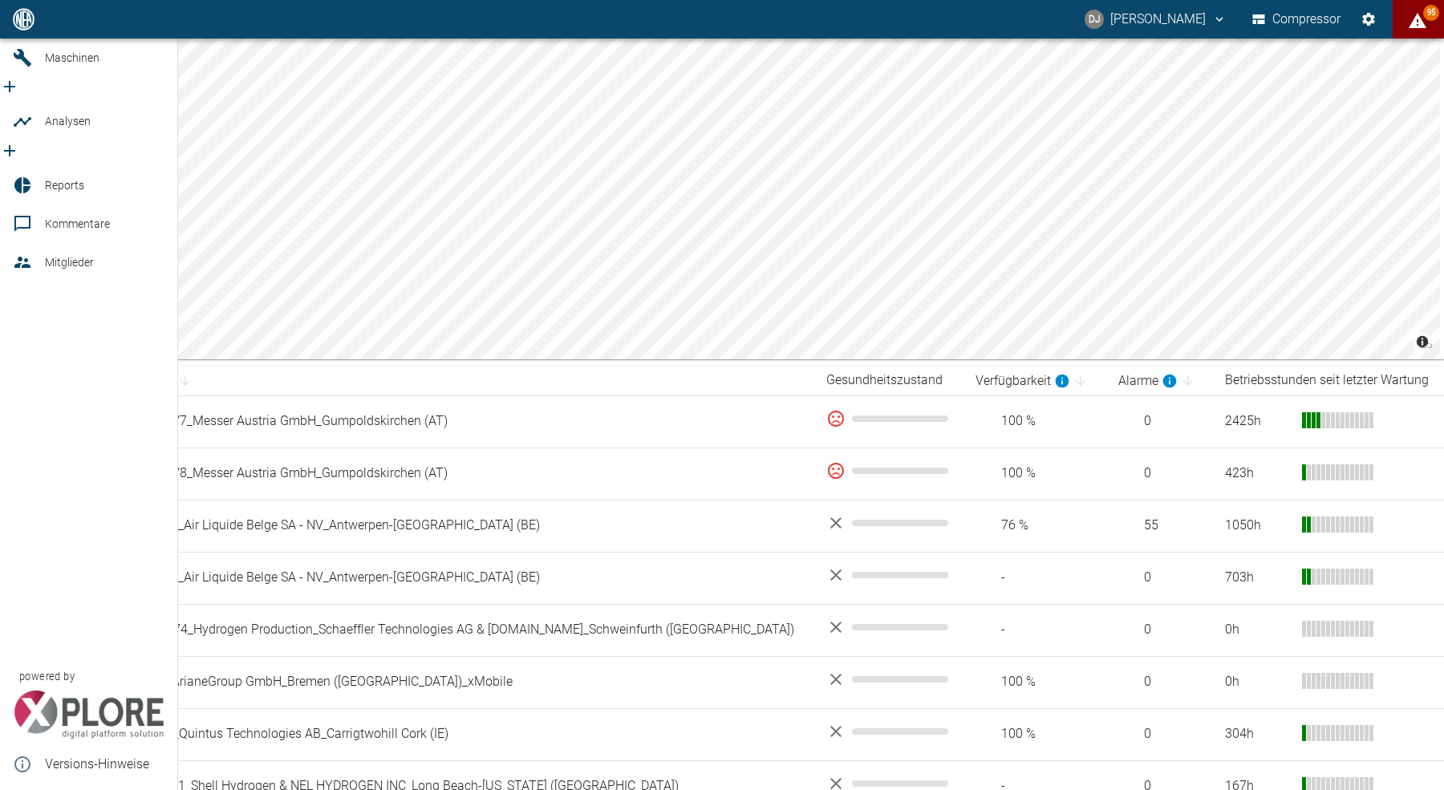
click at [18, 177] on icon at bounding box center [22, 185] width 16 height 16
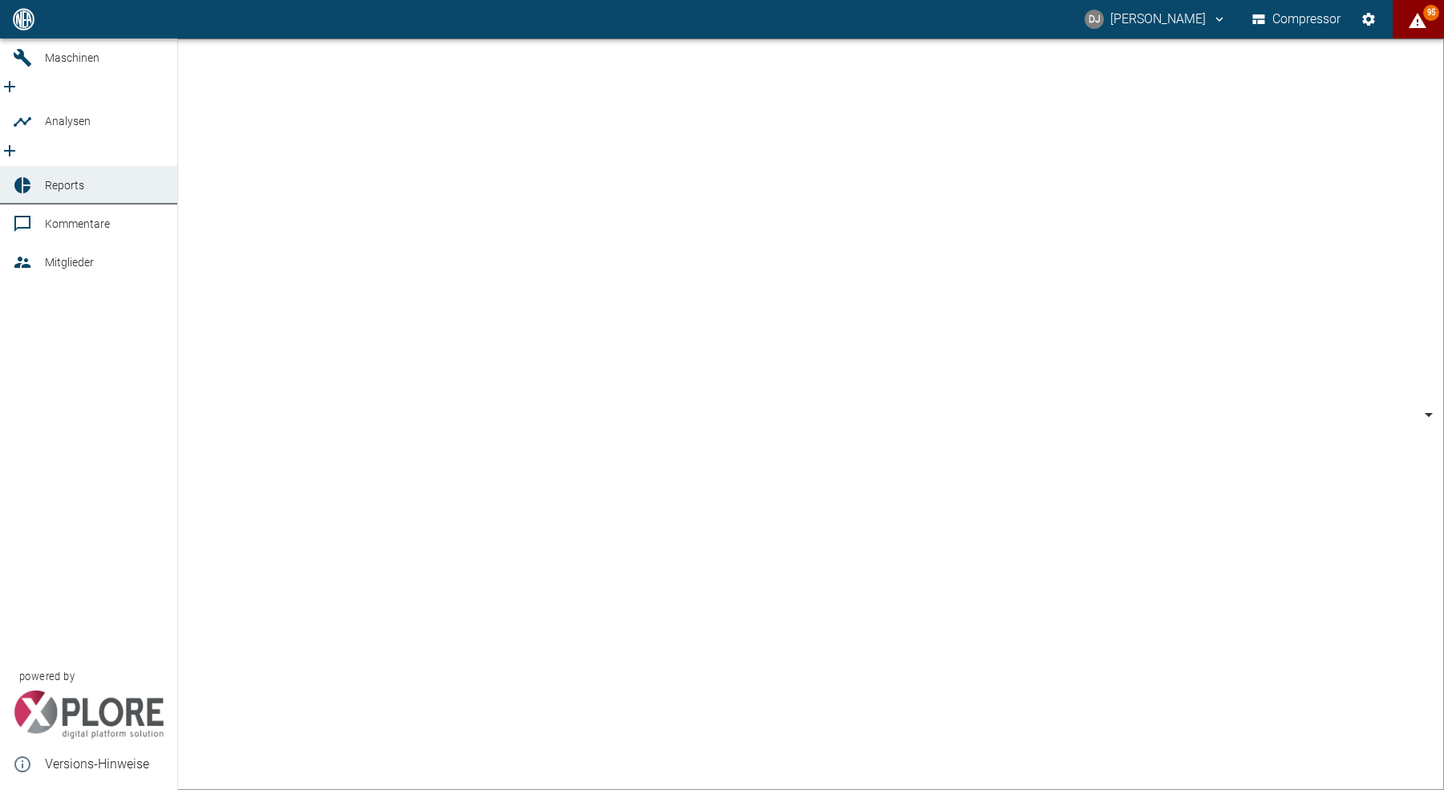
click at [9, 39] on link "Dashboard" at bounding box center [88, 19] width 177 height 39
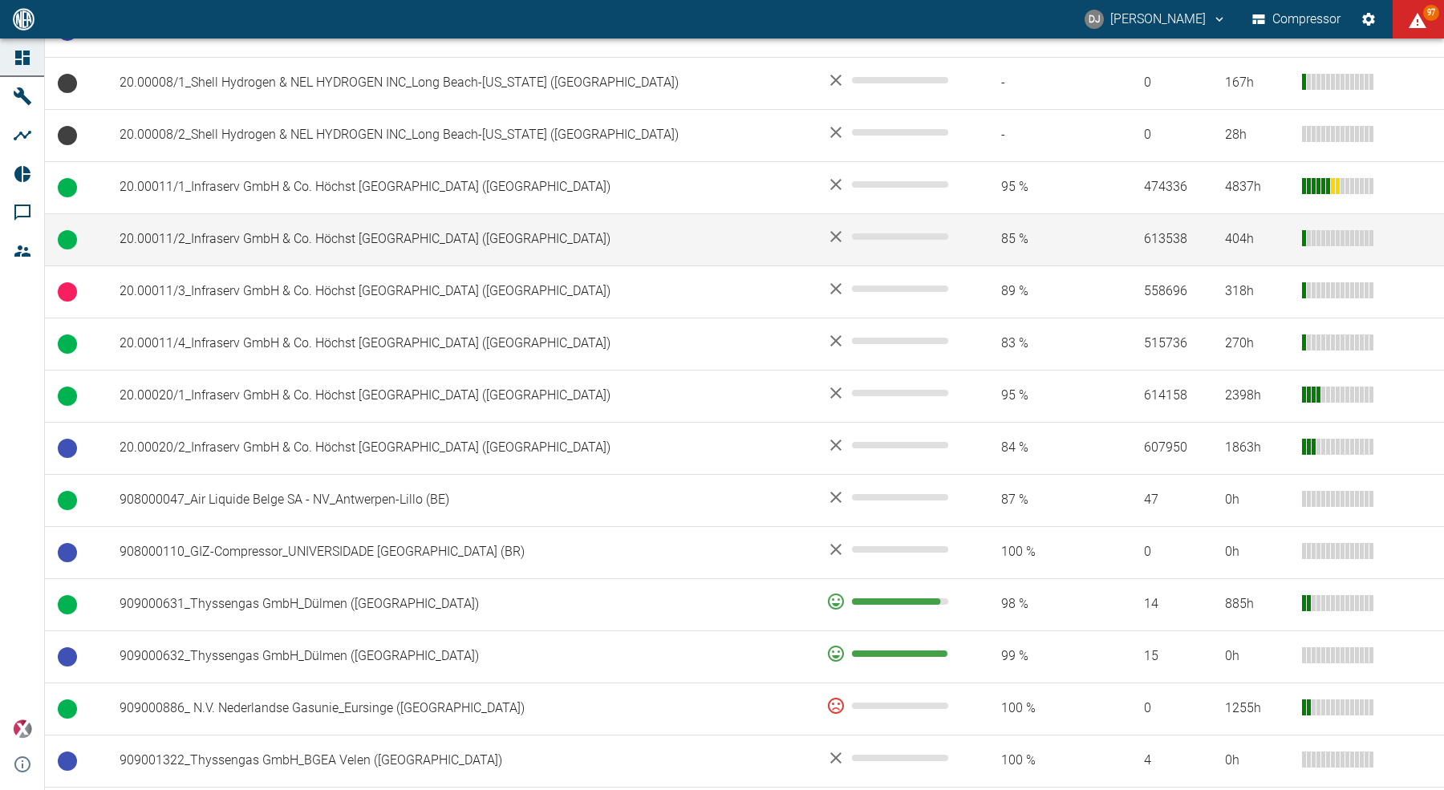
scroll to position [690, 0]
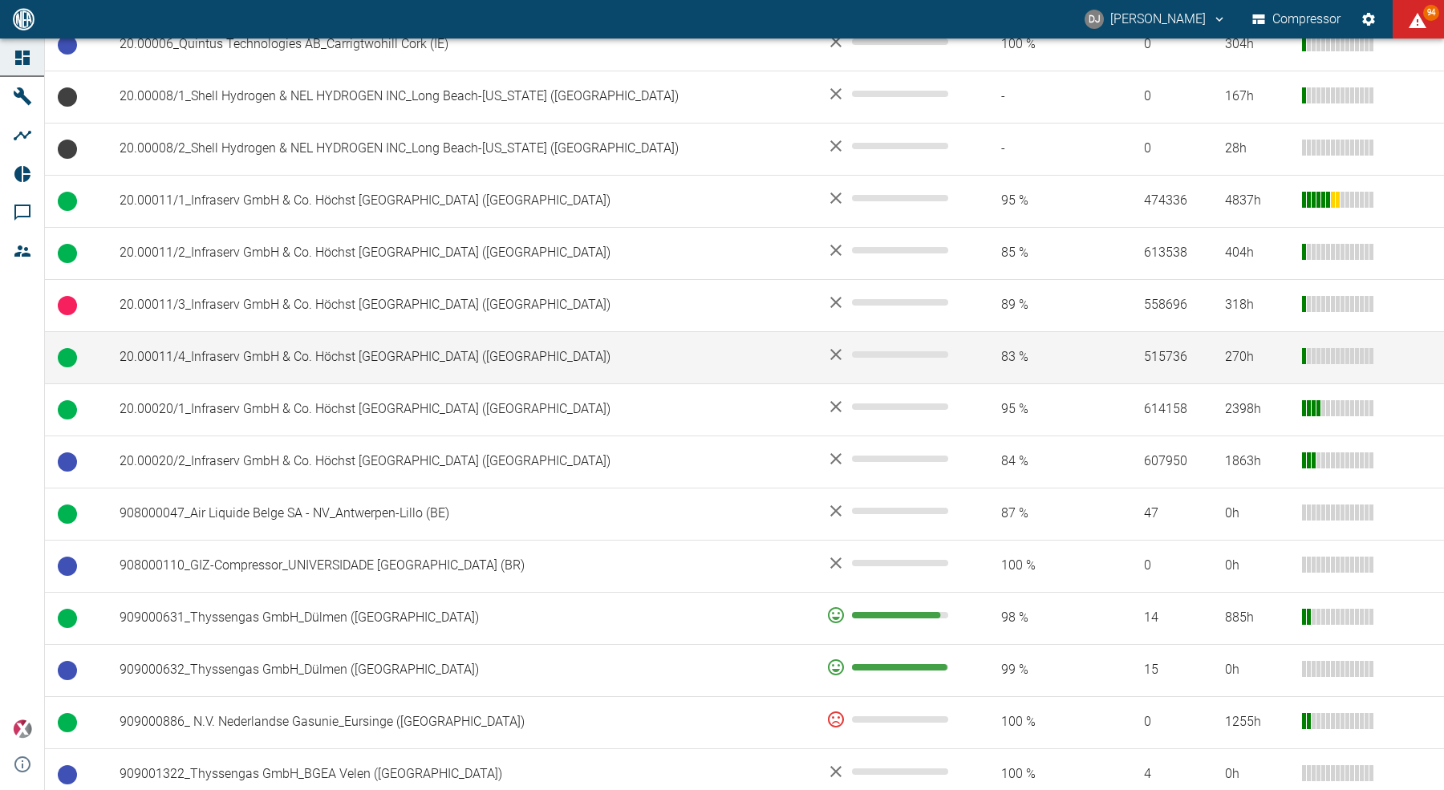
click at [233, 351] on td "20.00011/4_Infraserv GmbH & Co. Höchst KG_Frankfurt am Main (DE)" at bounding box center [460, 357] width 707 height 52
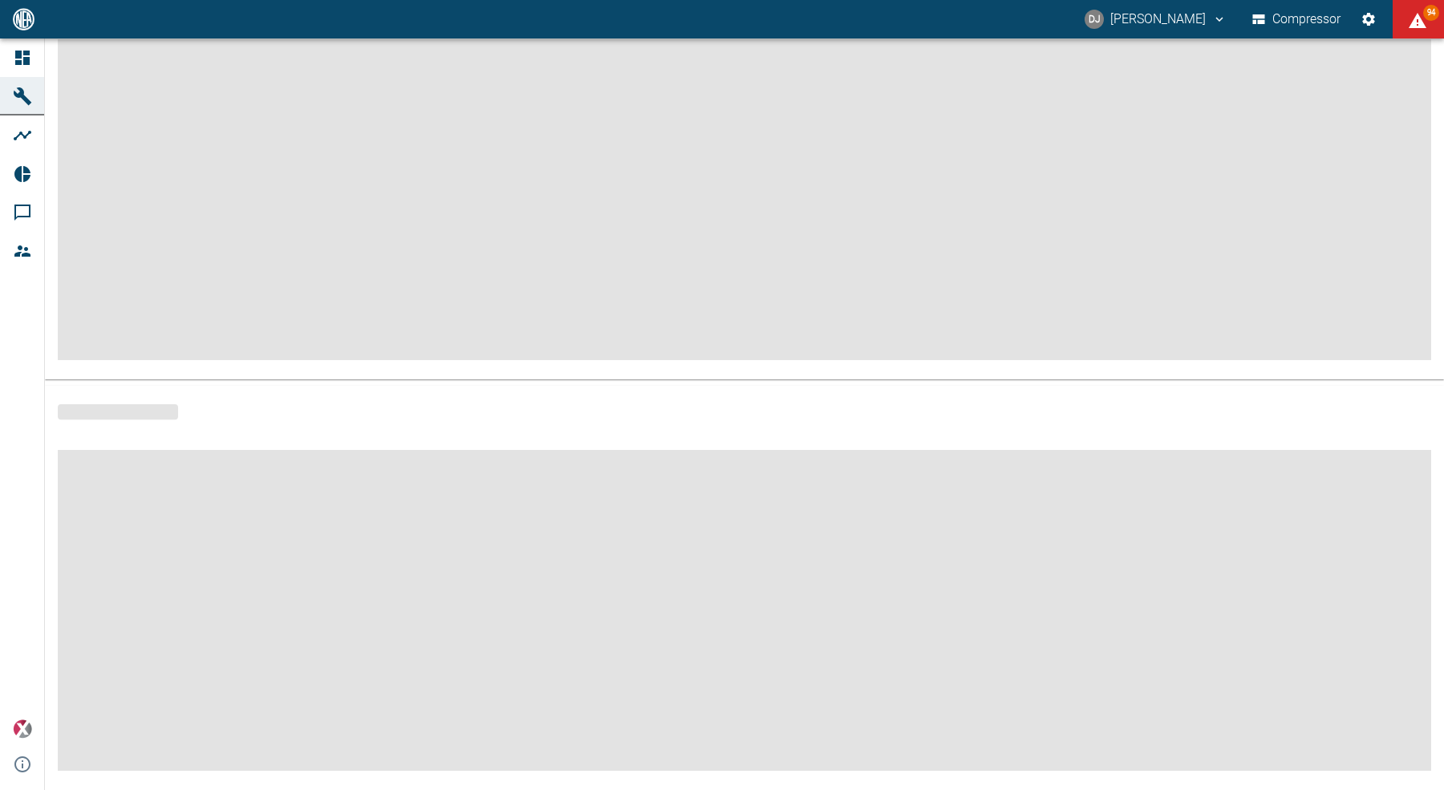
scroll to position [144, 0]
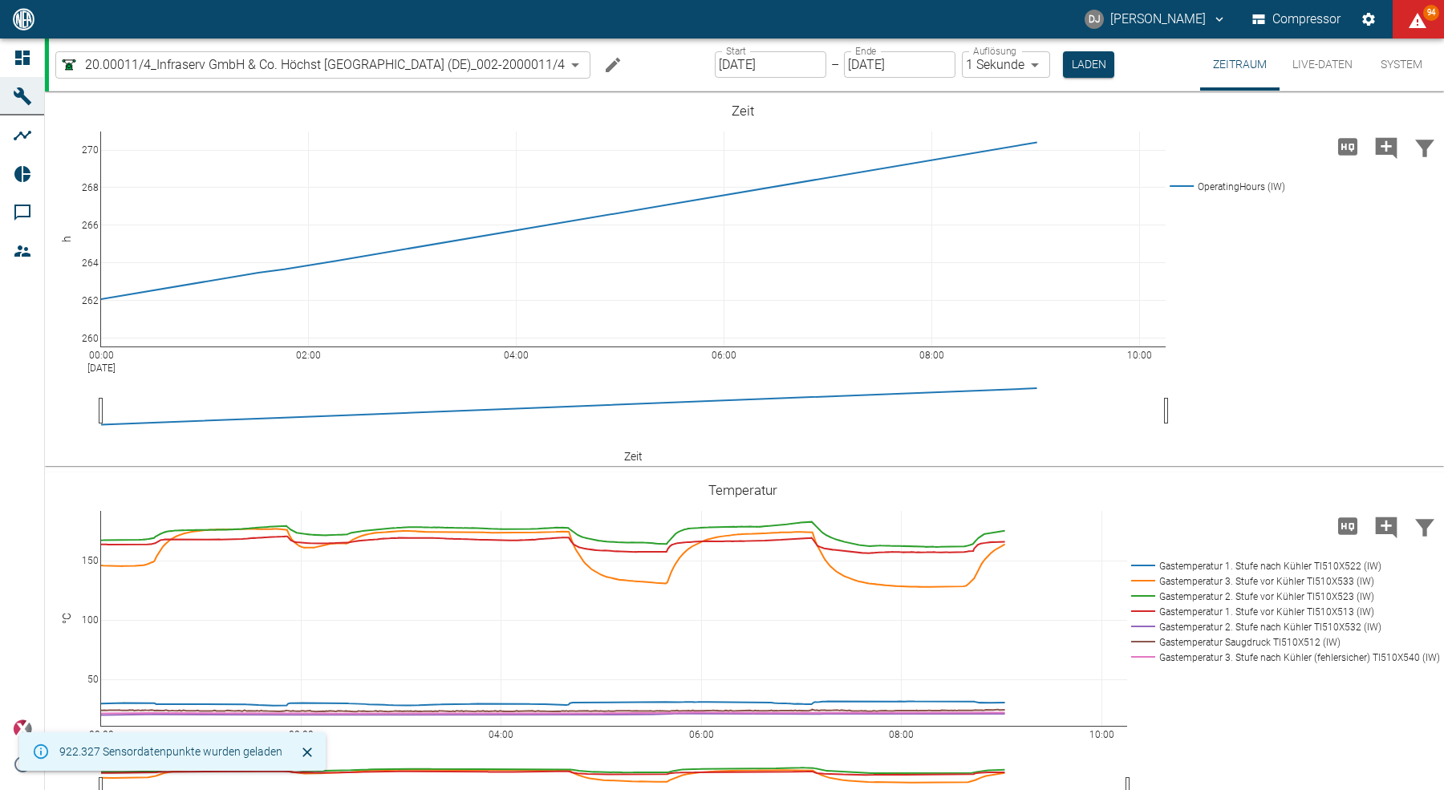
click at [1318, 70] on button "Live-Daten" at bounding box center [1322, 65] width 86 height 52
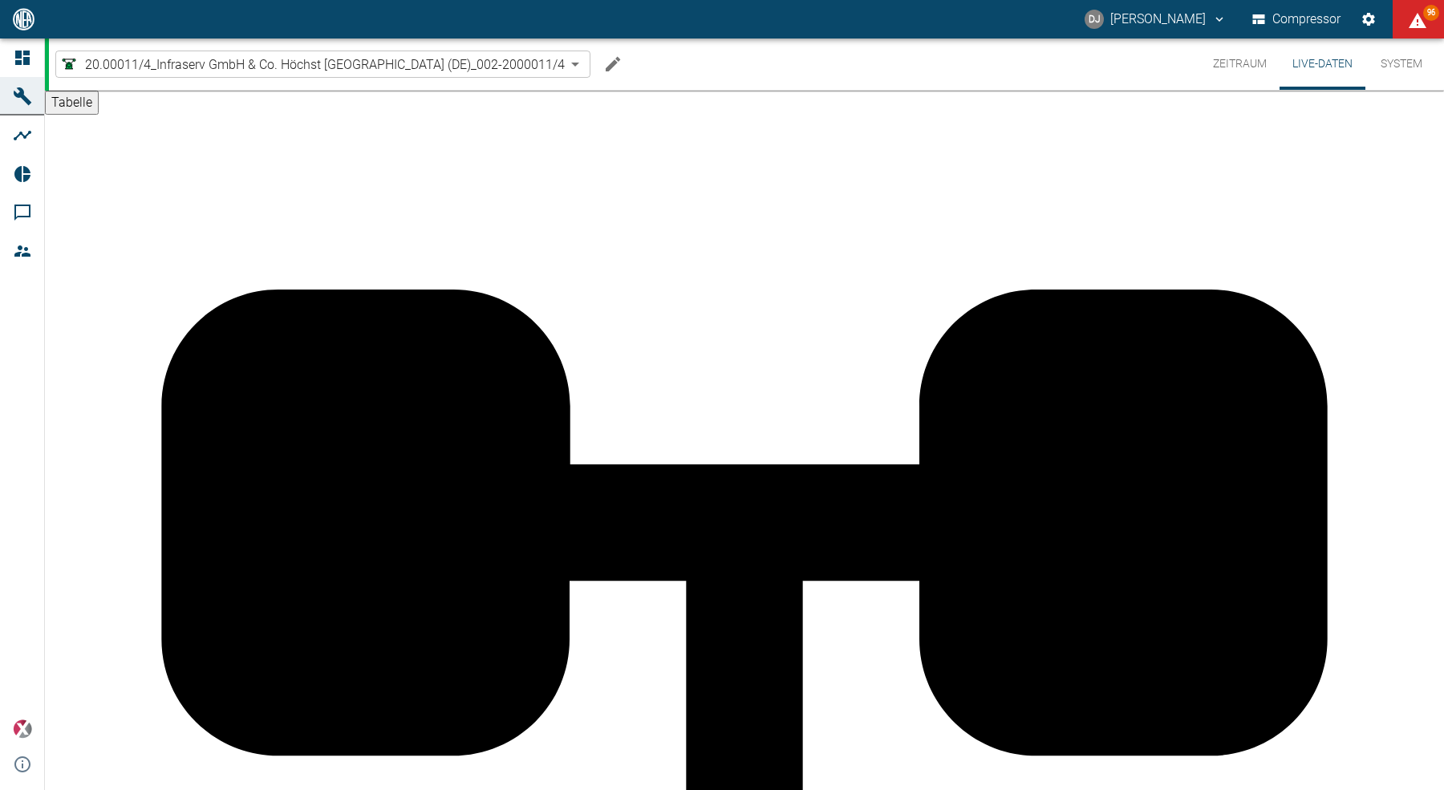
click at [1243, 67] on button "Zeitraum" at bounding box center [1239, 64] width 79 height 51
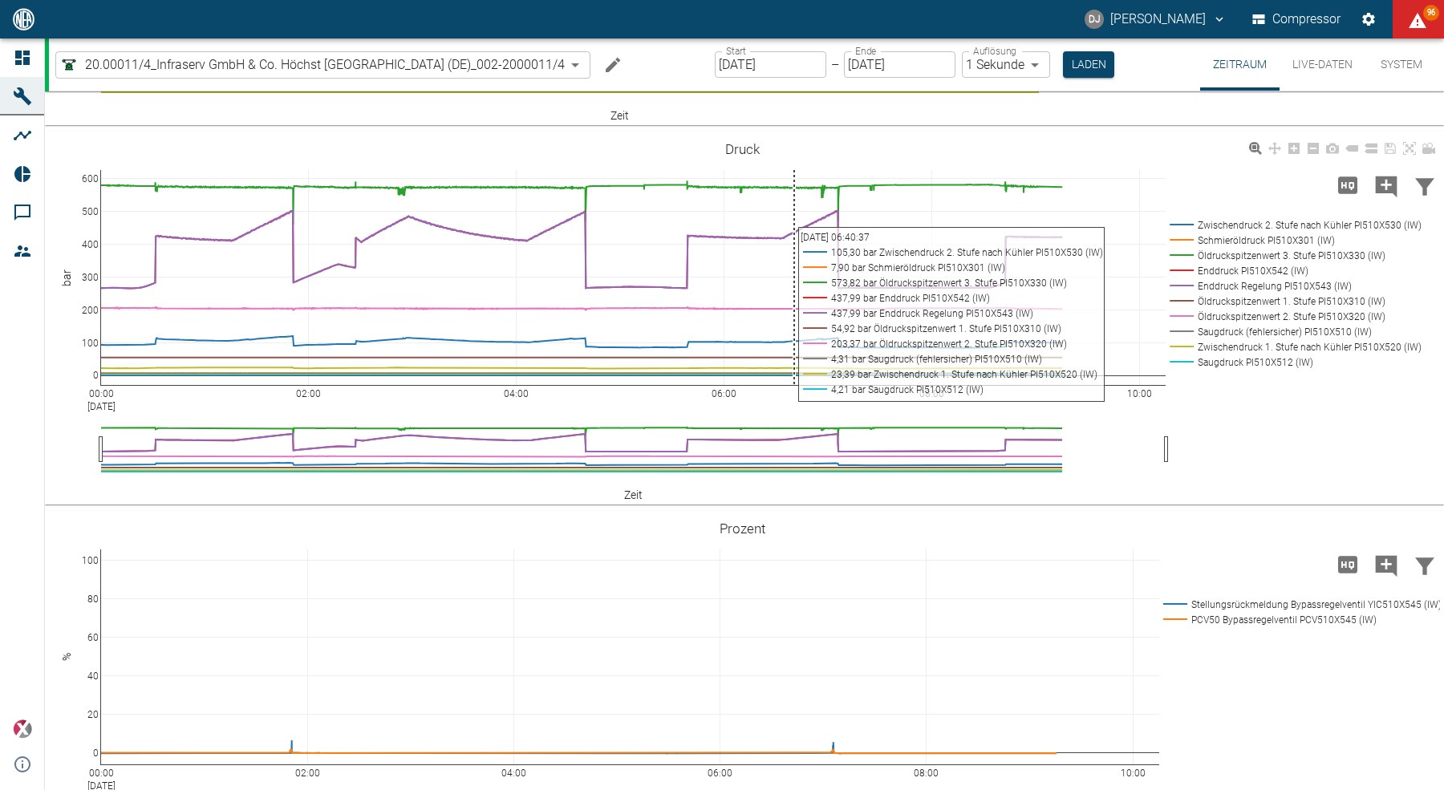
scroll to position [929, 0]
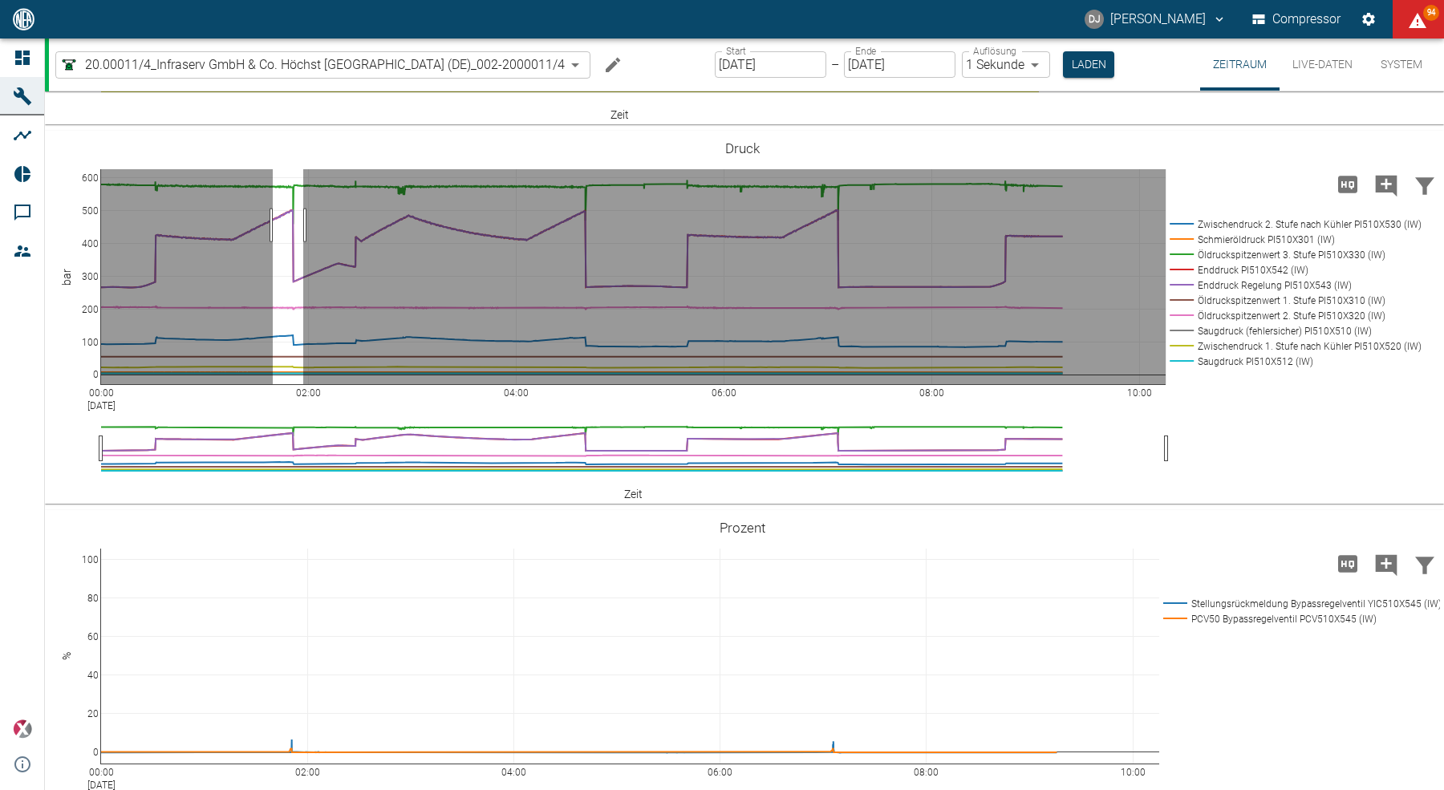
drag, startPoint x: 273, startPoint y: 395, endPoint x: 305, endPoint y: 395, distance: 32.1
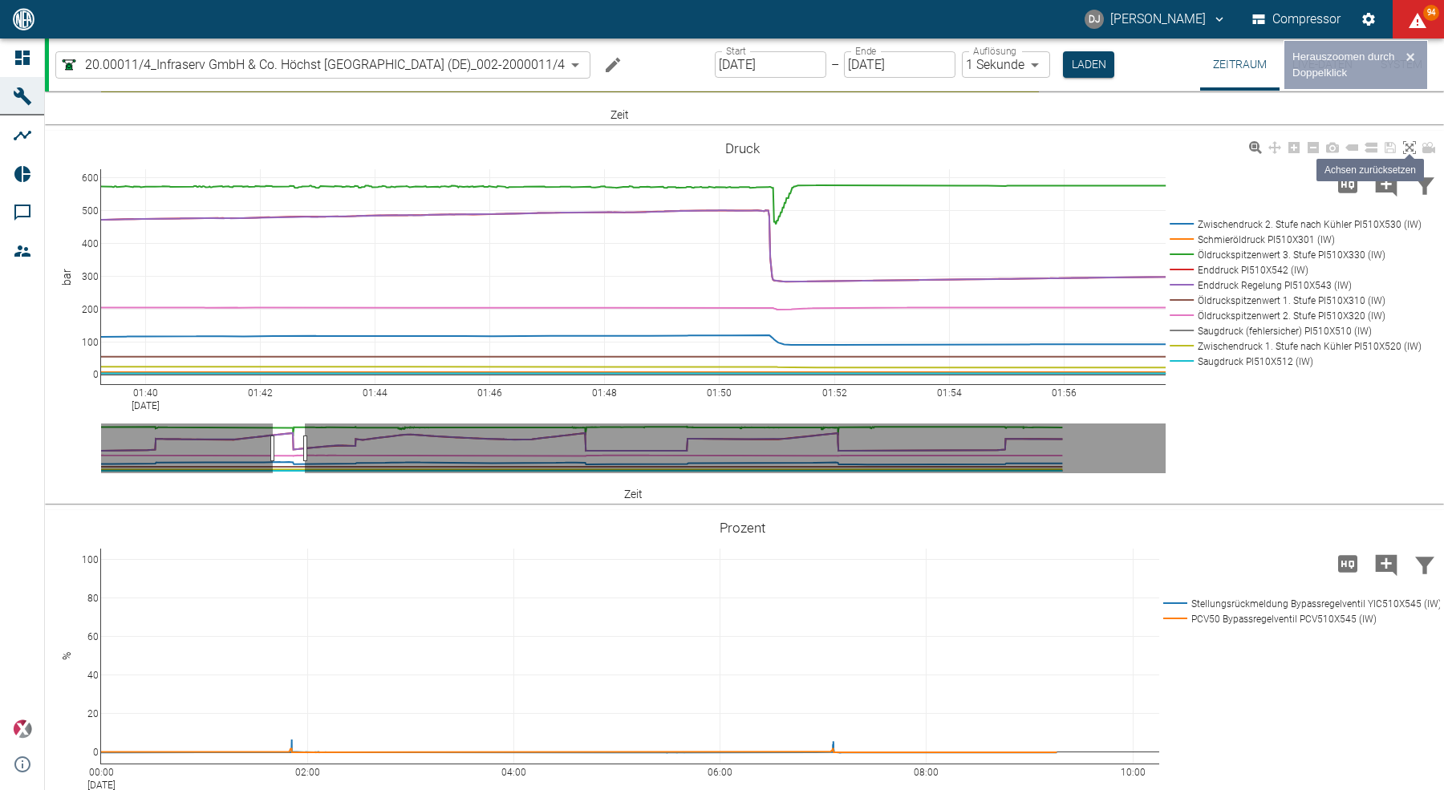
click at [1409, 154] on icon at bounding box center [1409, 147] width 13 height 13
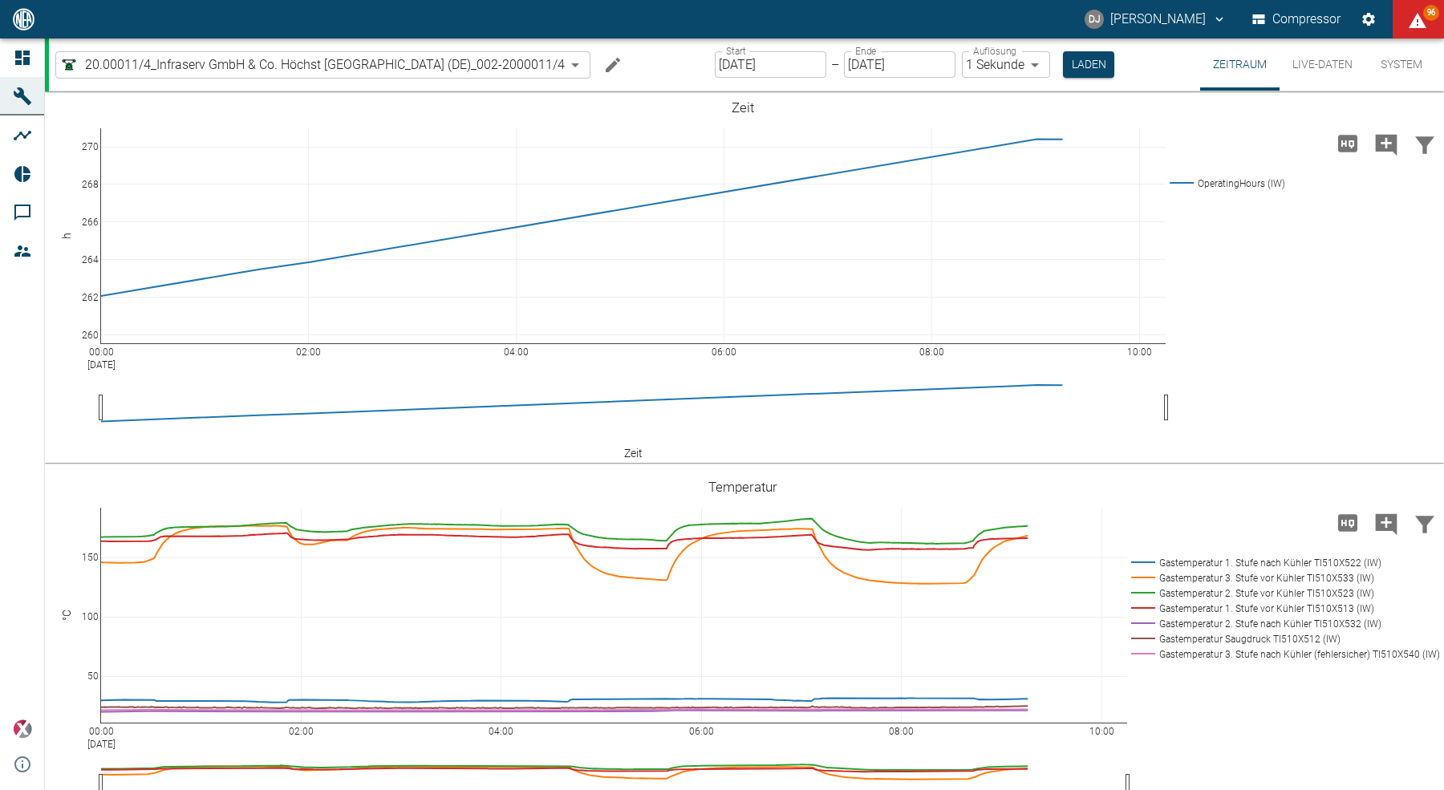
scroll to position [0, 0]
